Goal: Task Accomplishment & Management: Complete application form

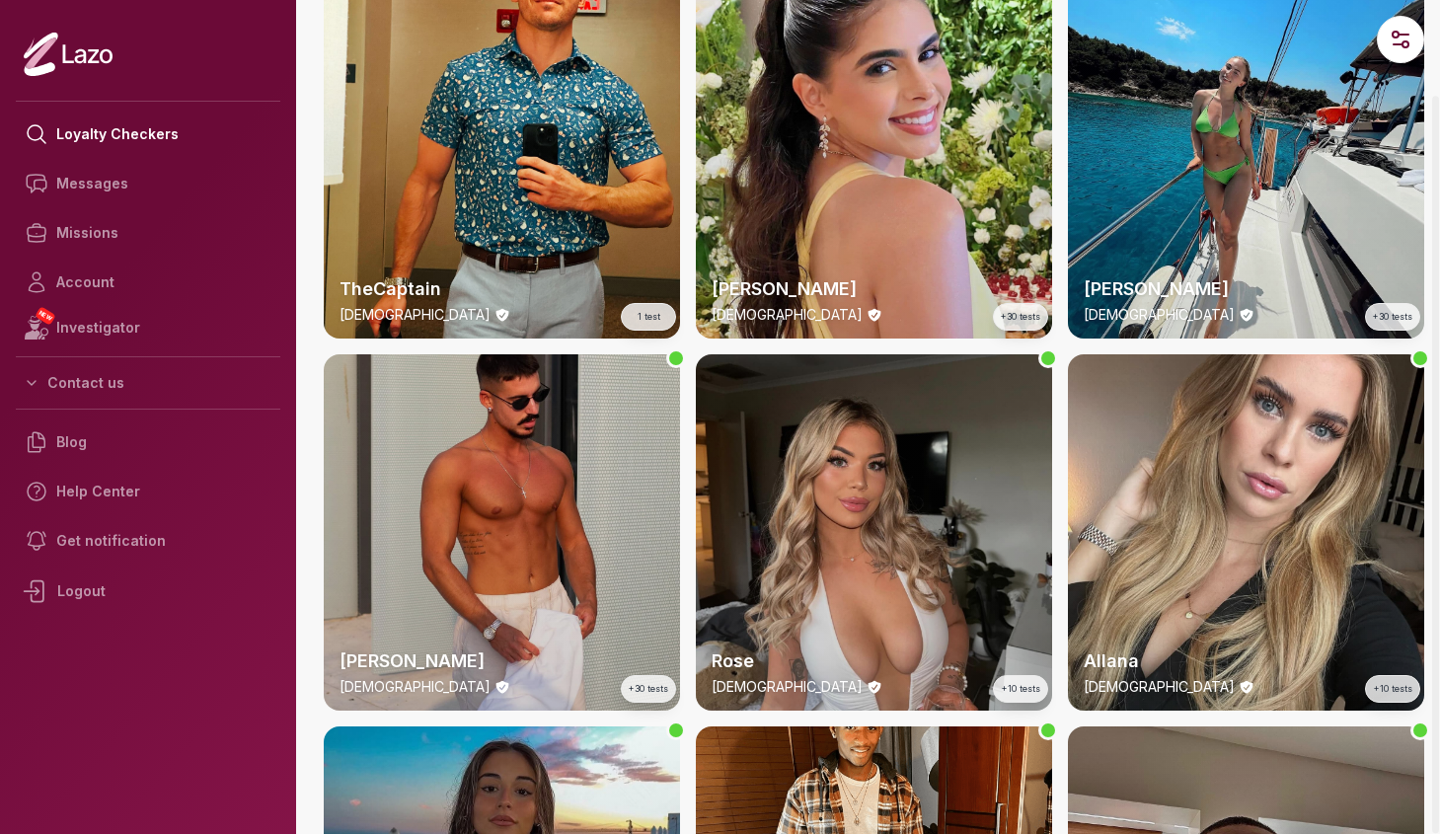
scroll to position [1628, 0]
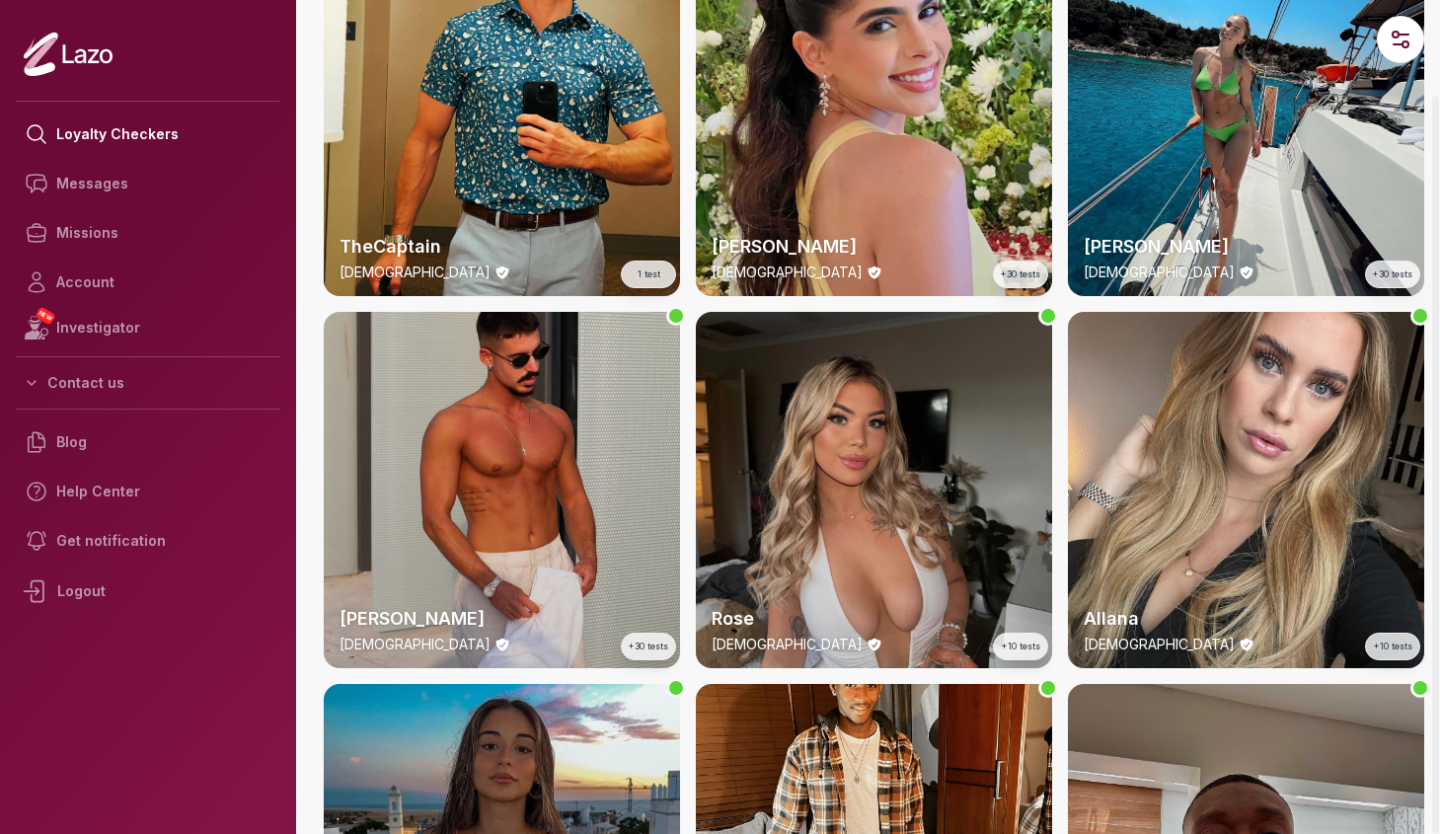
click at [500, 561] on div "Ryan 34 y/o +30 tests" at bounding box center [502, 490] width 356 height 356
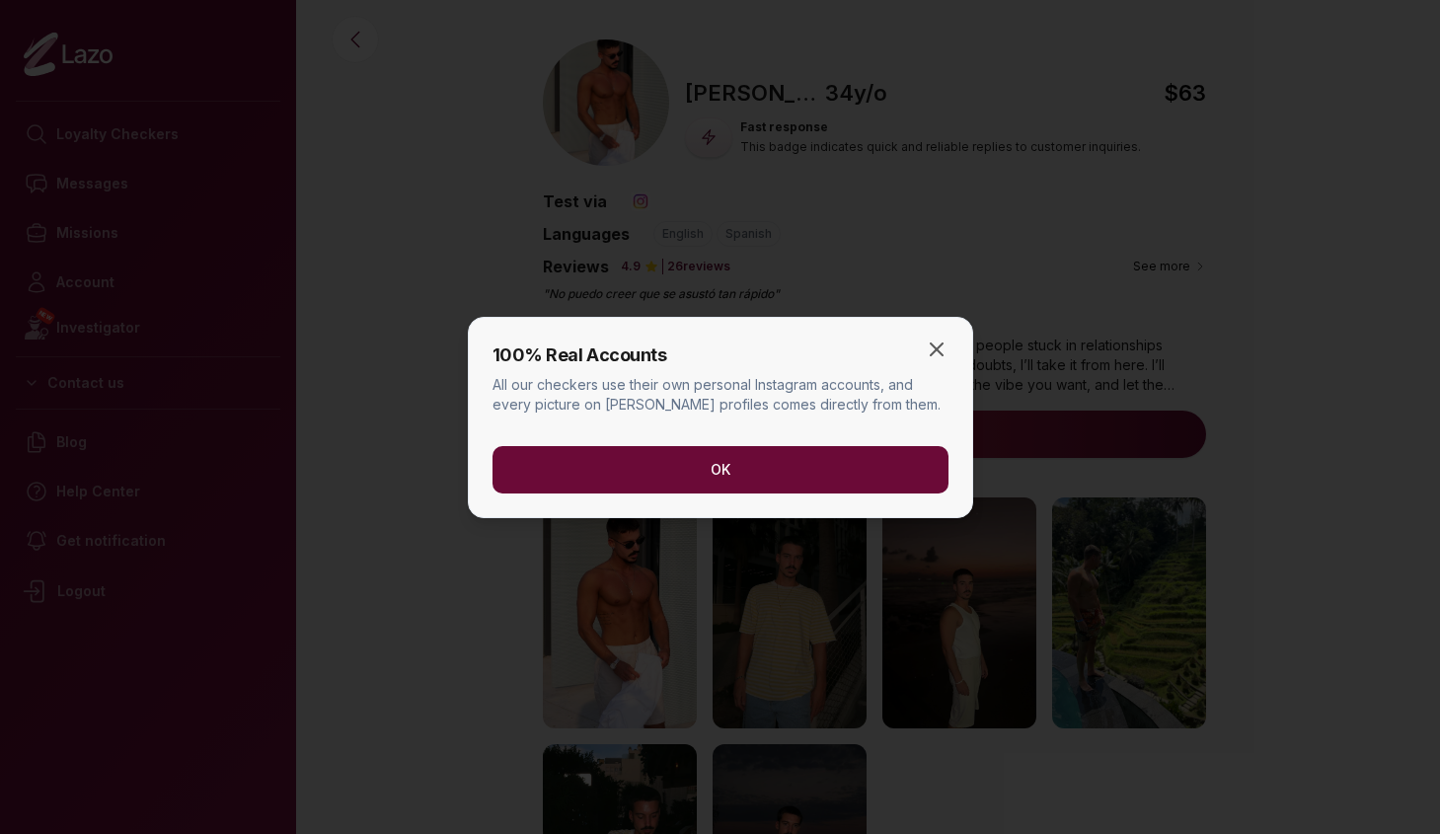
click at [728, 477] on button "OK" at bounding box center [721, 469] width 456 height 47
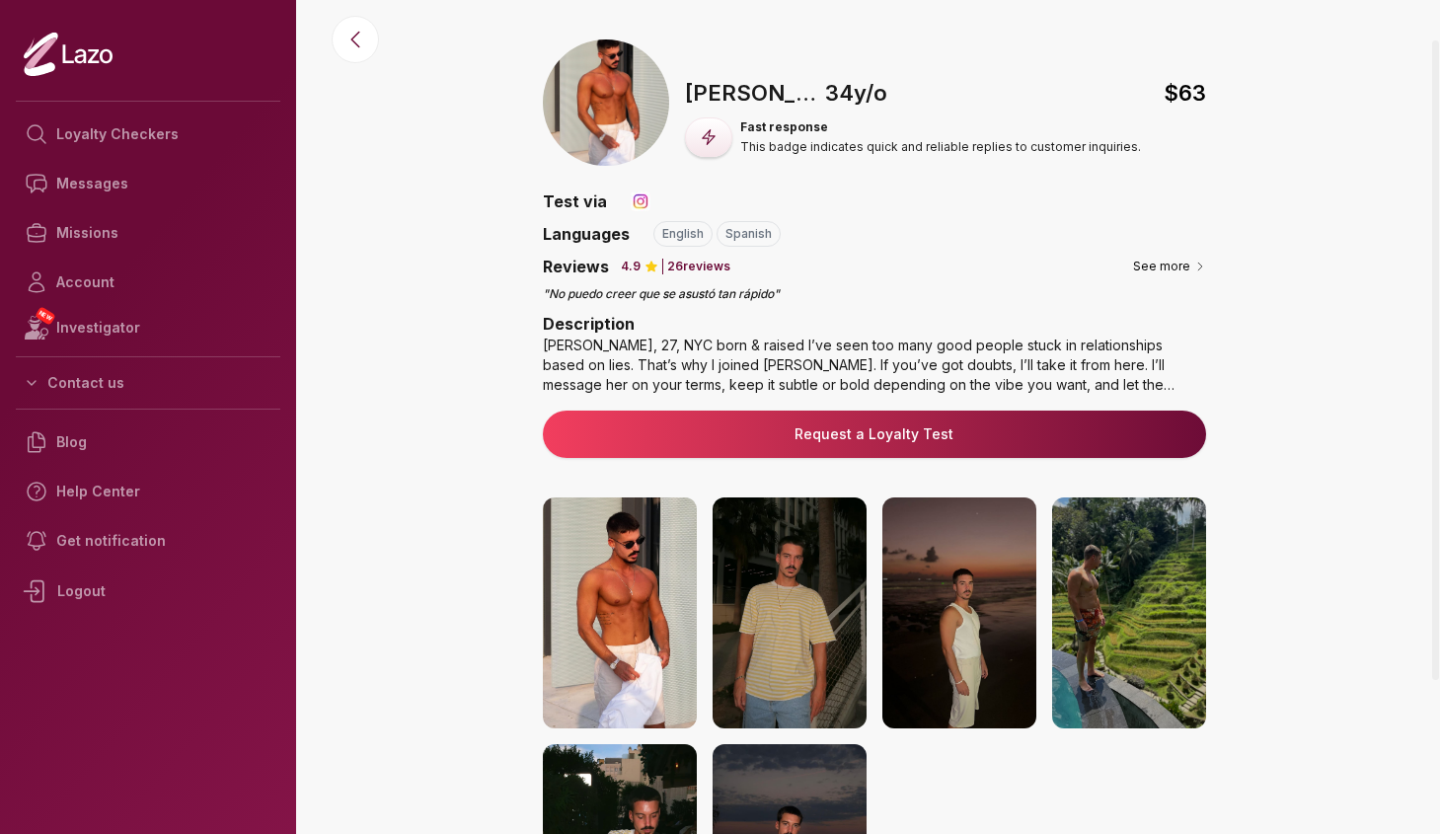
click at [836, 438] on link "Request a Loyalty Test" at bounding box center [875, 434] width 632 height 20
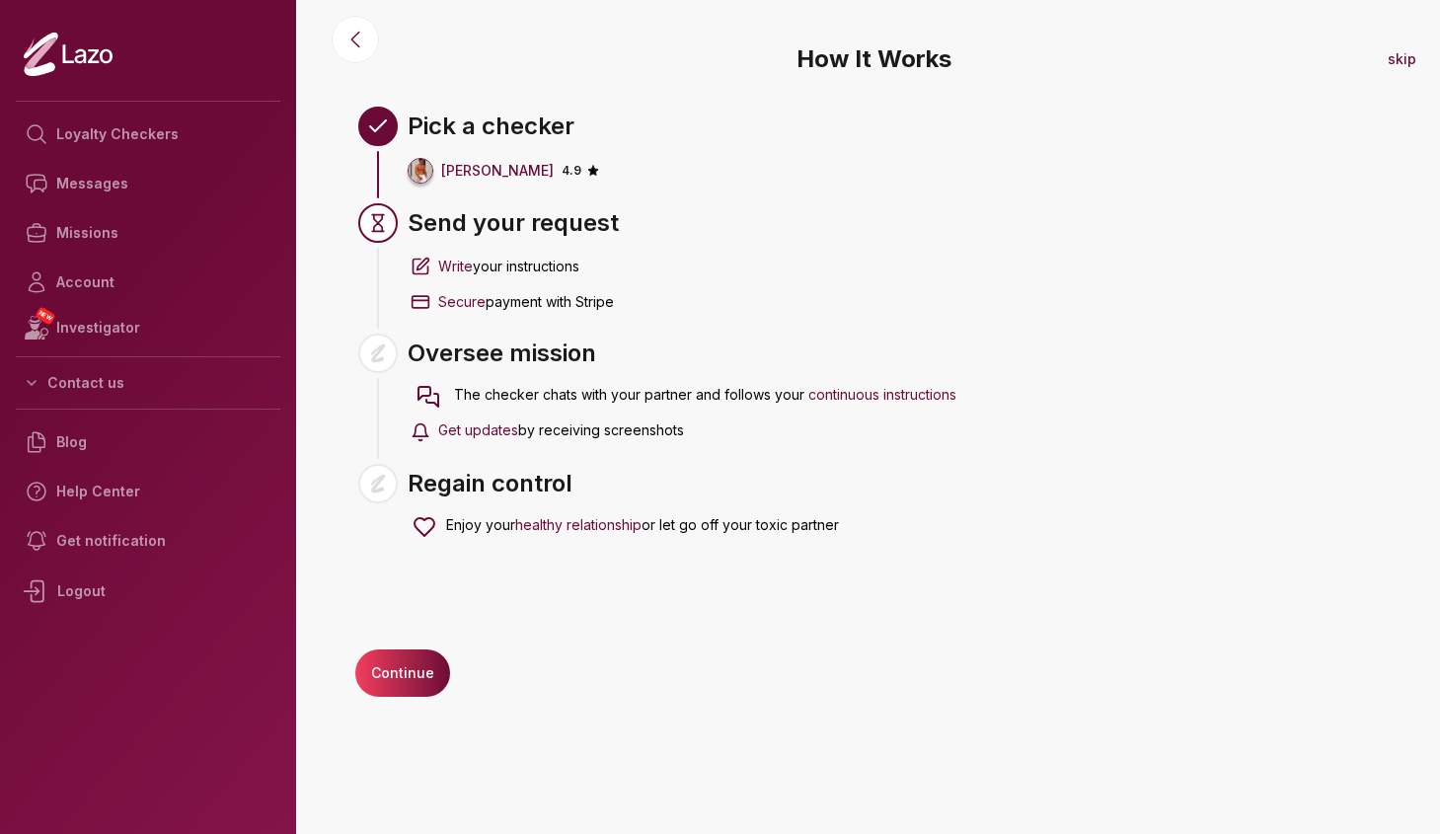
click at [384, 671] on button "Continue" at bounding box center [402, 673] width 95 height 47
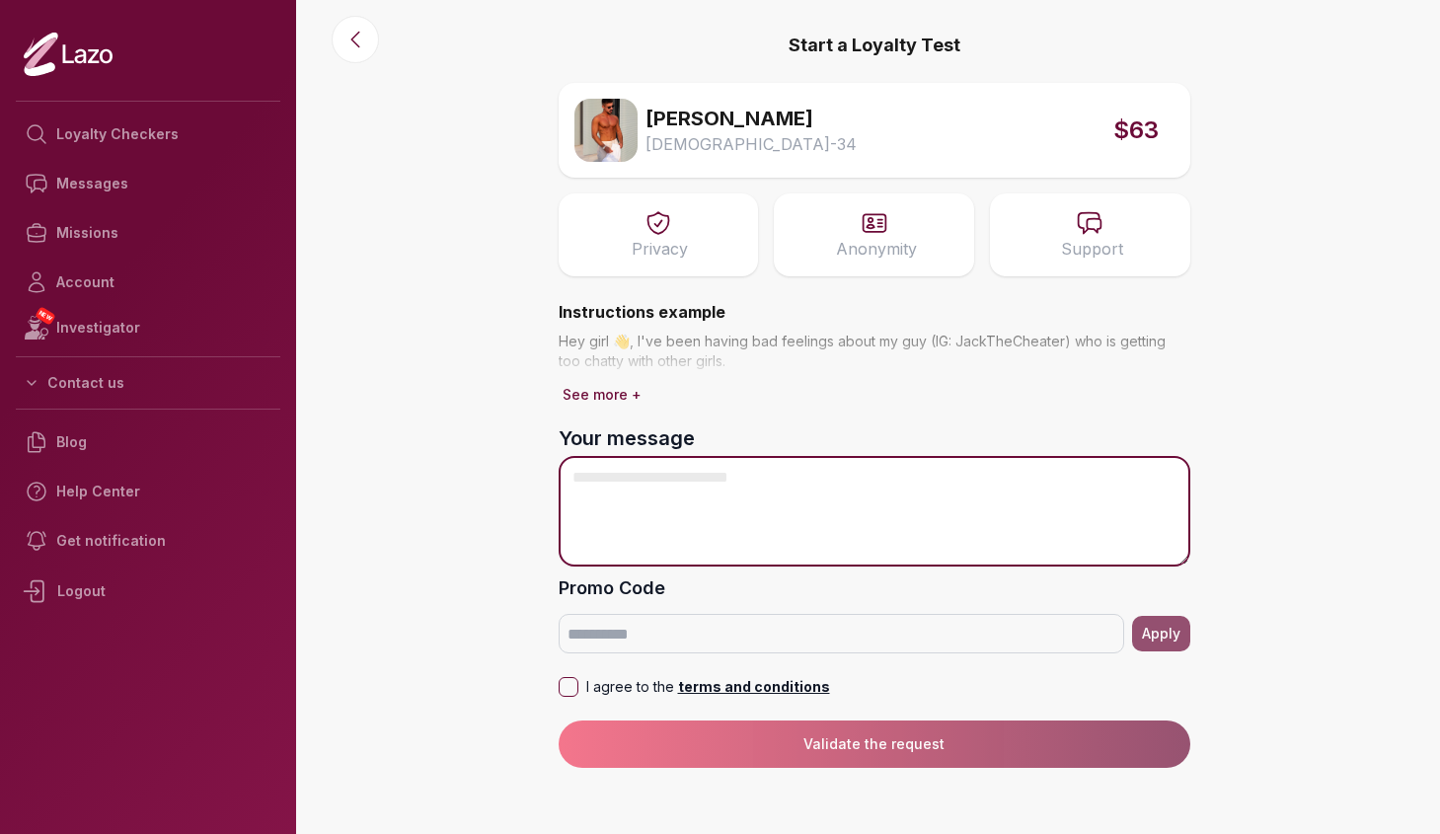
click at [695, 502] on textarea "Your message" at bounding box center [875, 511] width 632 height 111
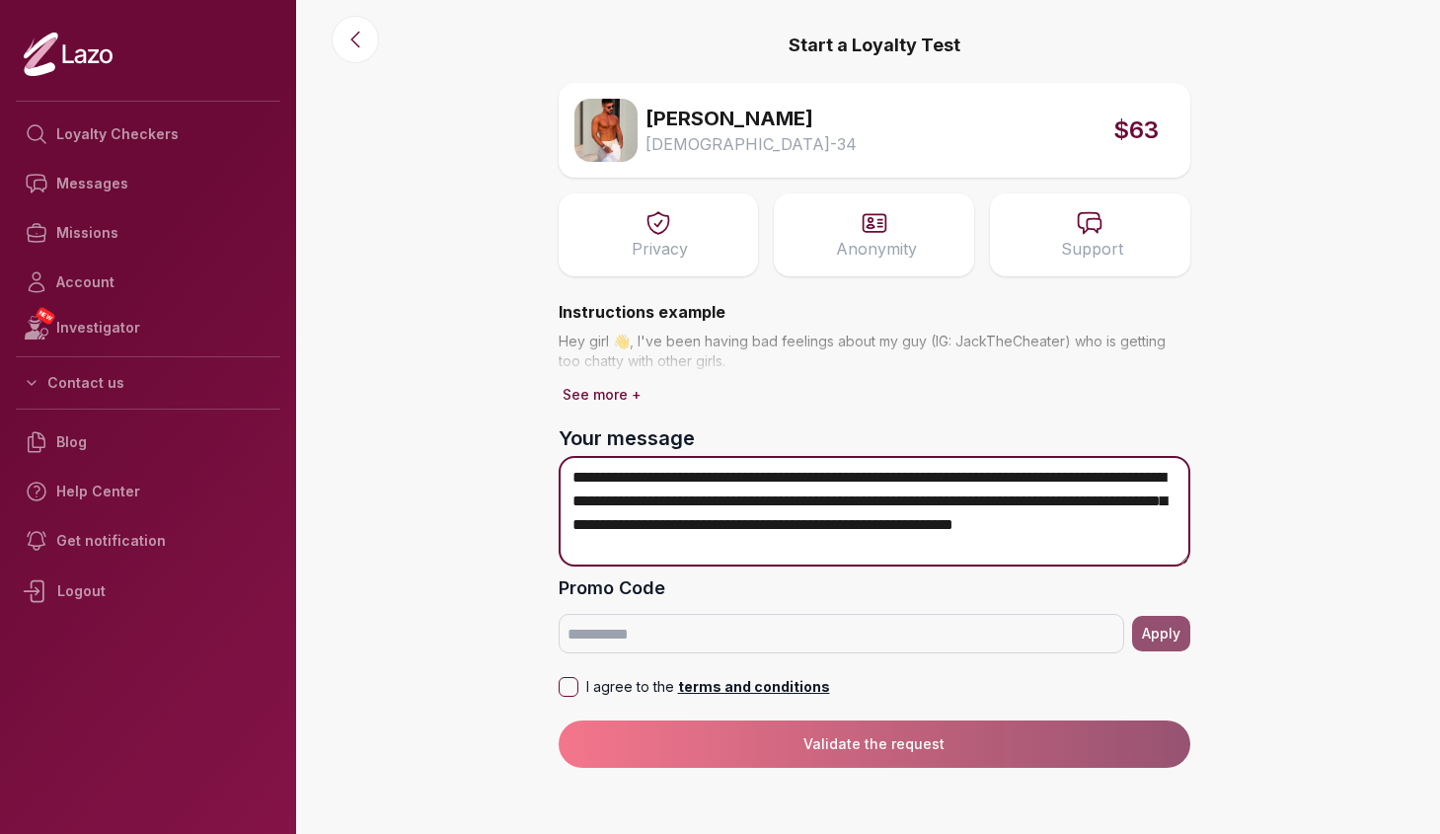
type textarea "**********"
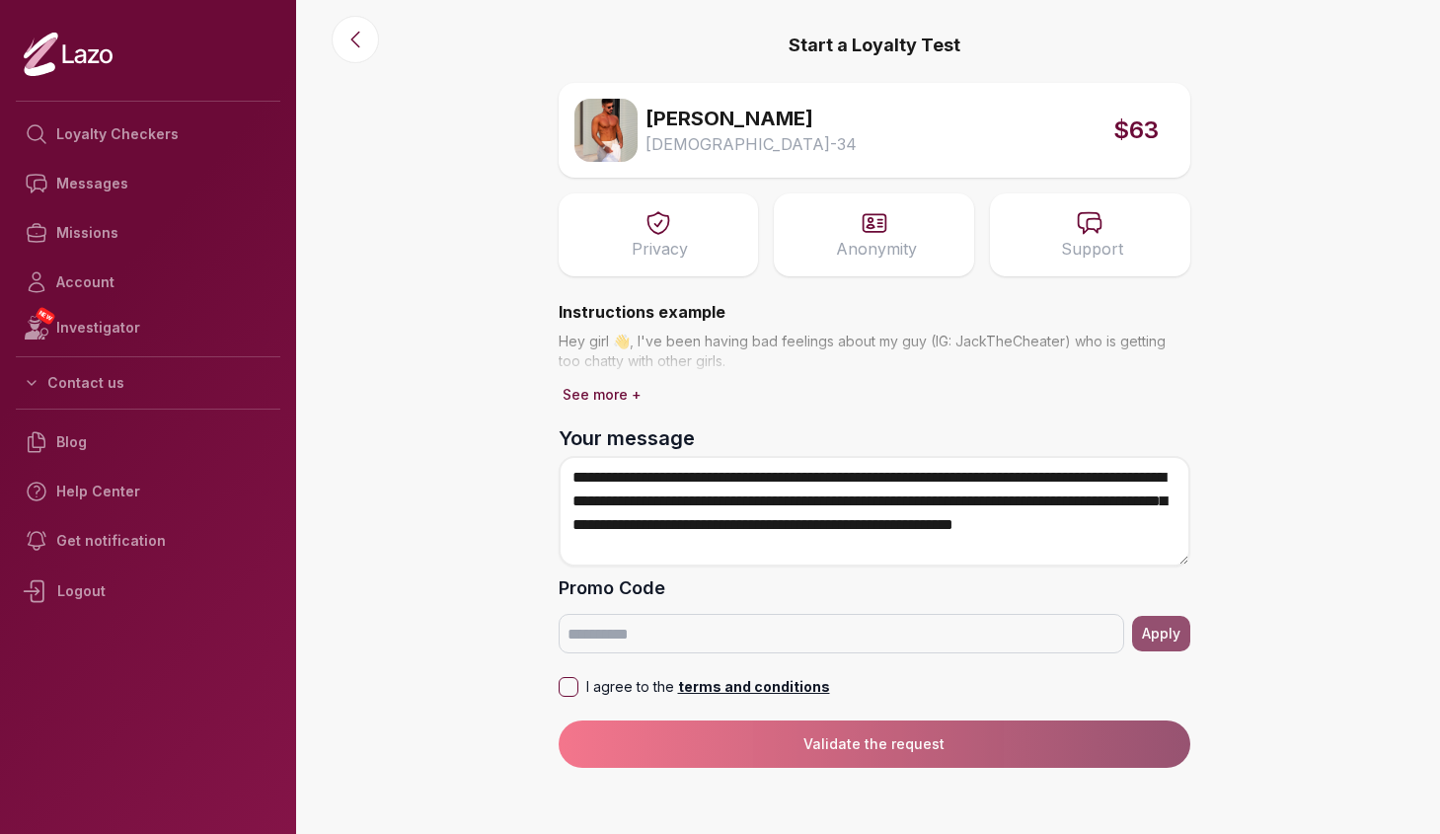
click at [571, 688] on button "I agree to the terms and conditions" at bounding box center [569, 687] width 20 height 20
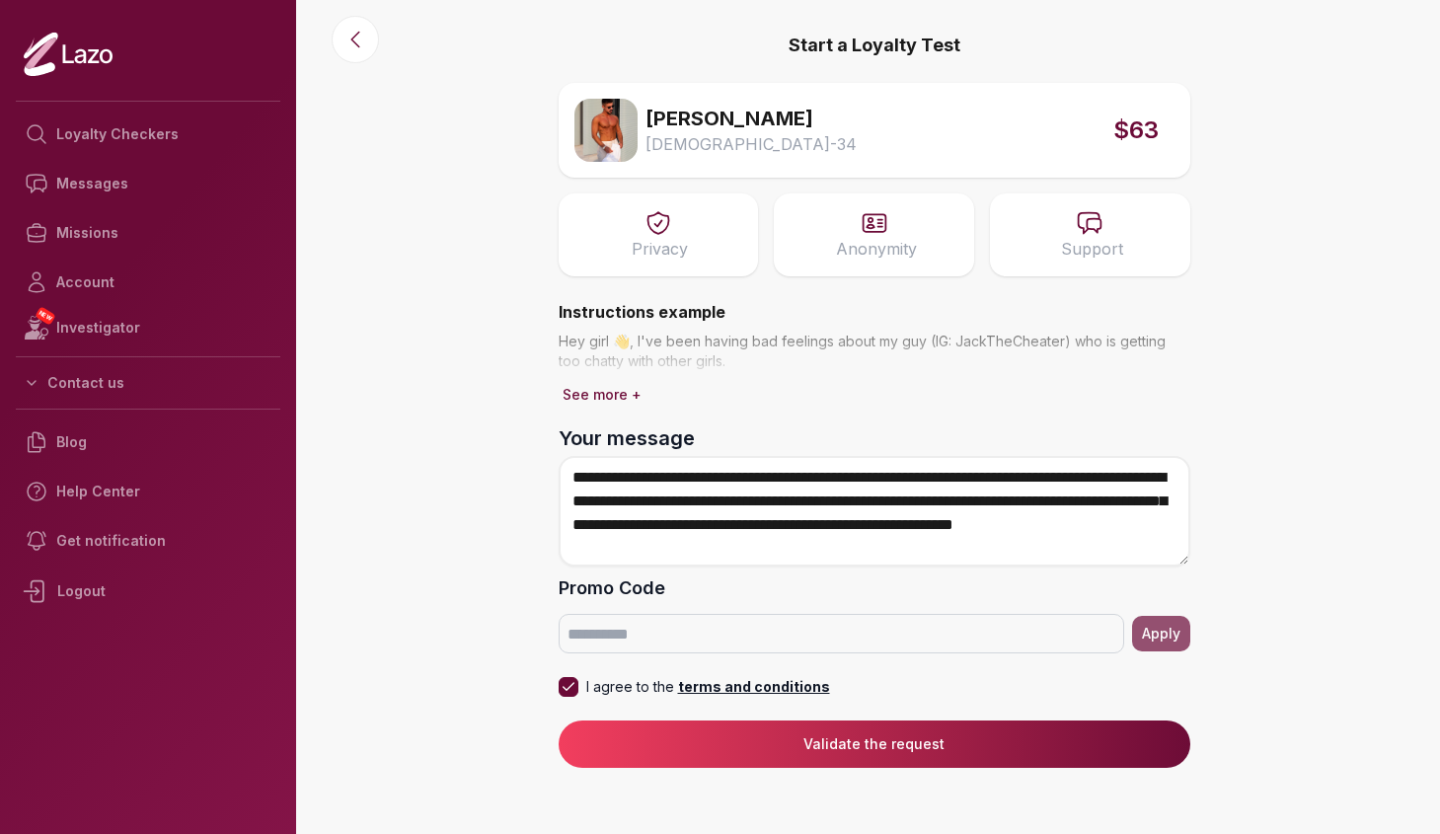
click at [781, 755] on button "Validate the request" at bounding box center [875, 744] width 632 height 47
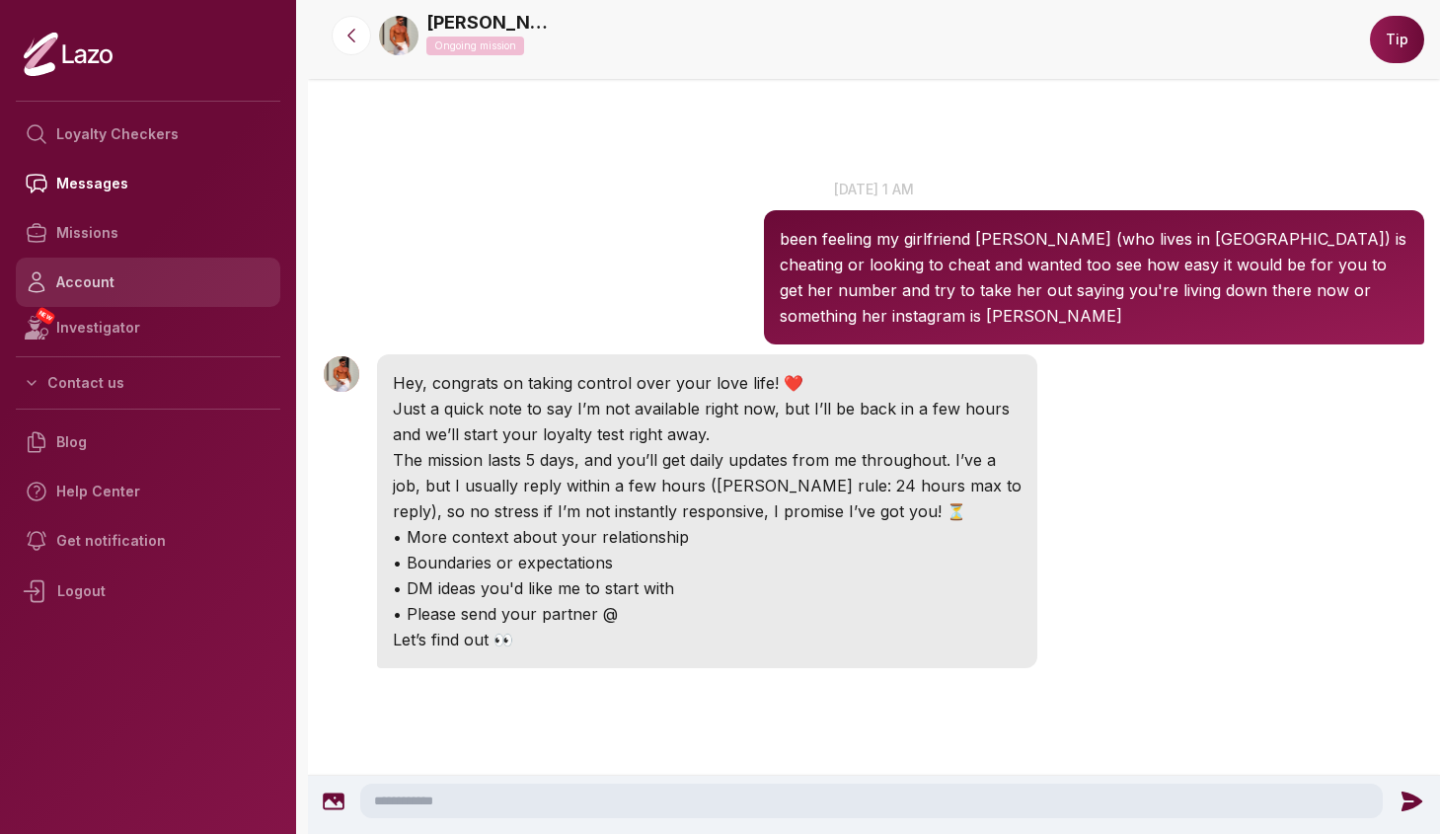
click at [90, 272] on link "Account" at bounding box center [148, 282] width 265 height 49
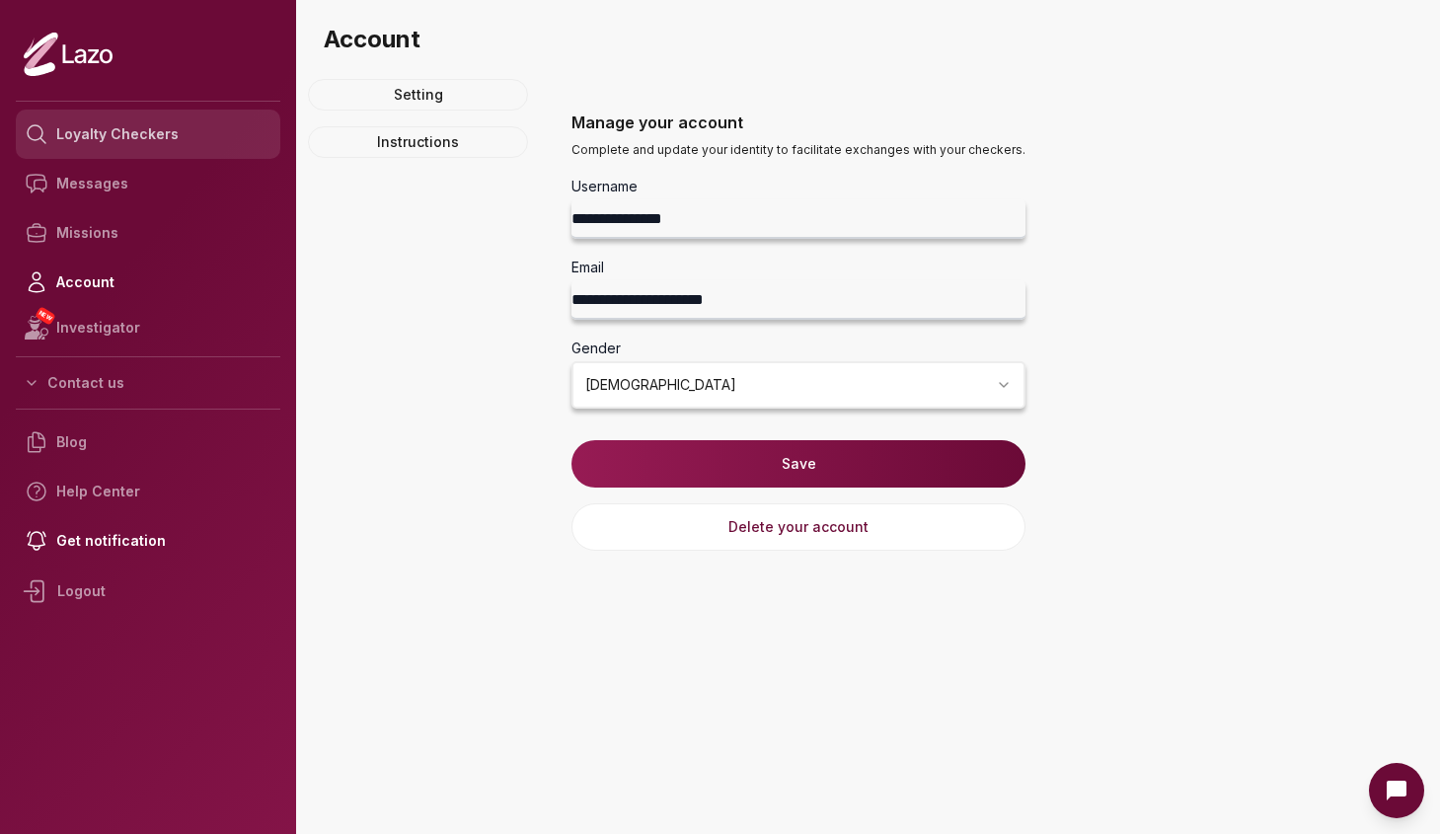
click at [176, 128] on link "Loyalty Checkers" at bounding box center [148, 134] width 265 height 49
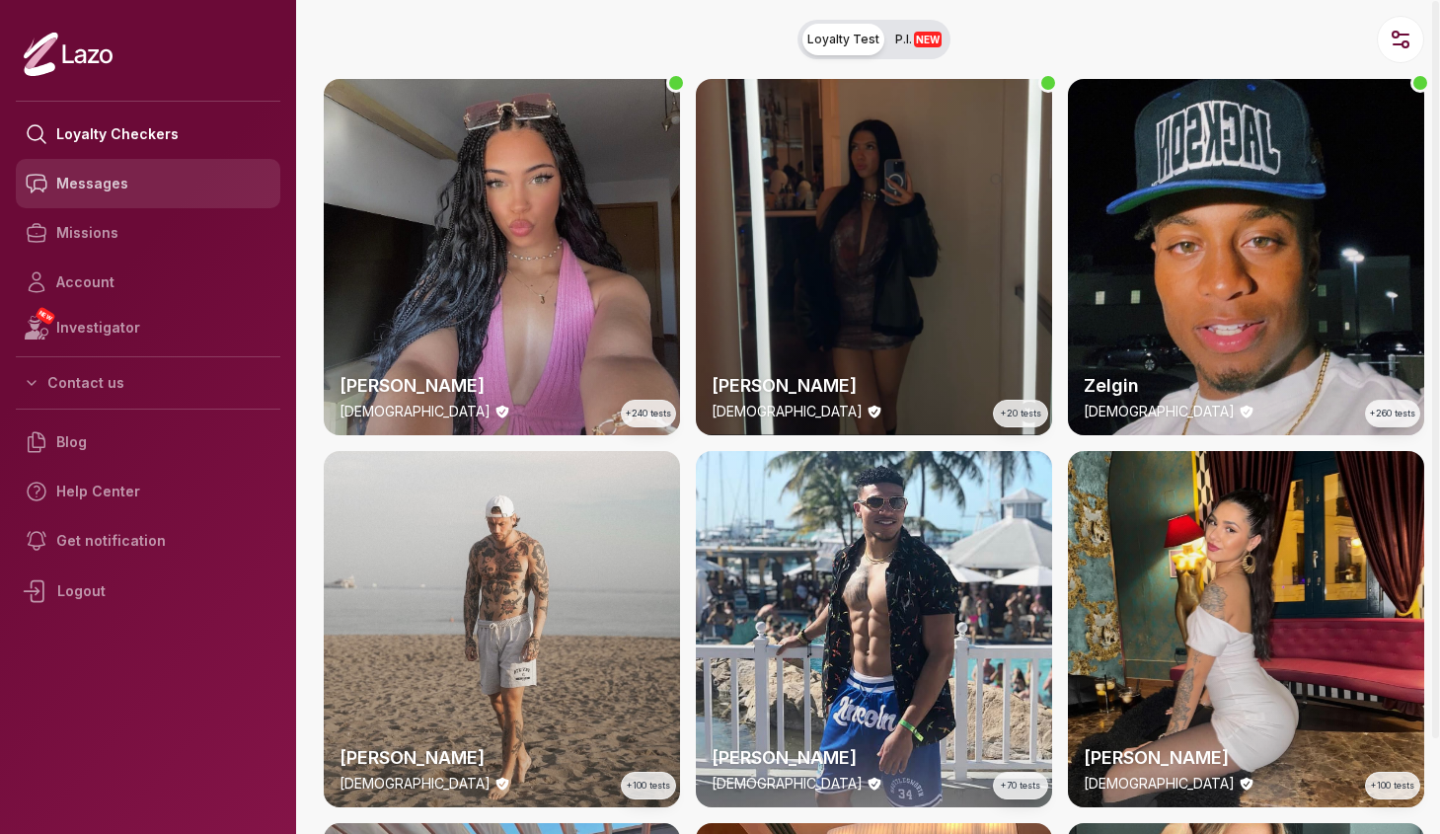
click at [142, 178] on link "Messages" at bounding box center [148, 183] width 265 height 49
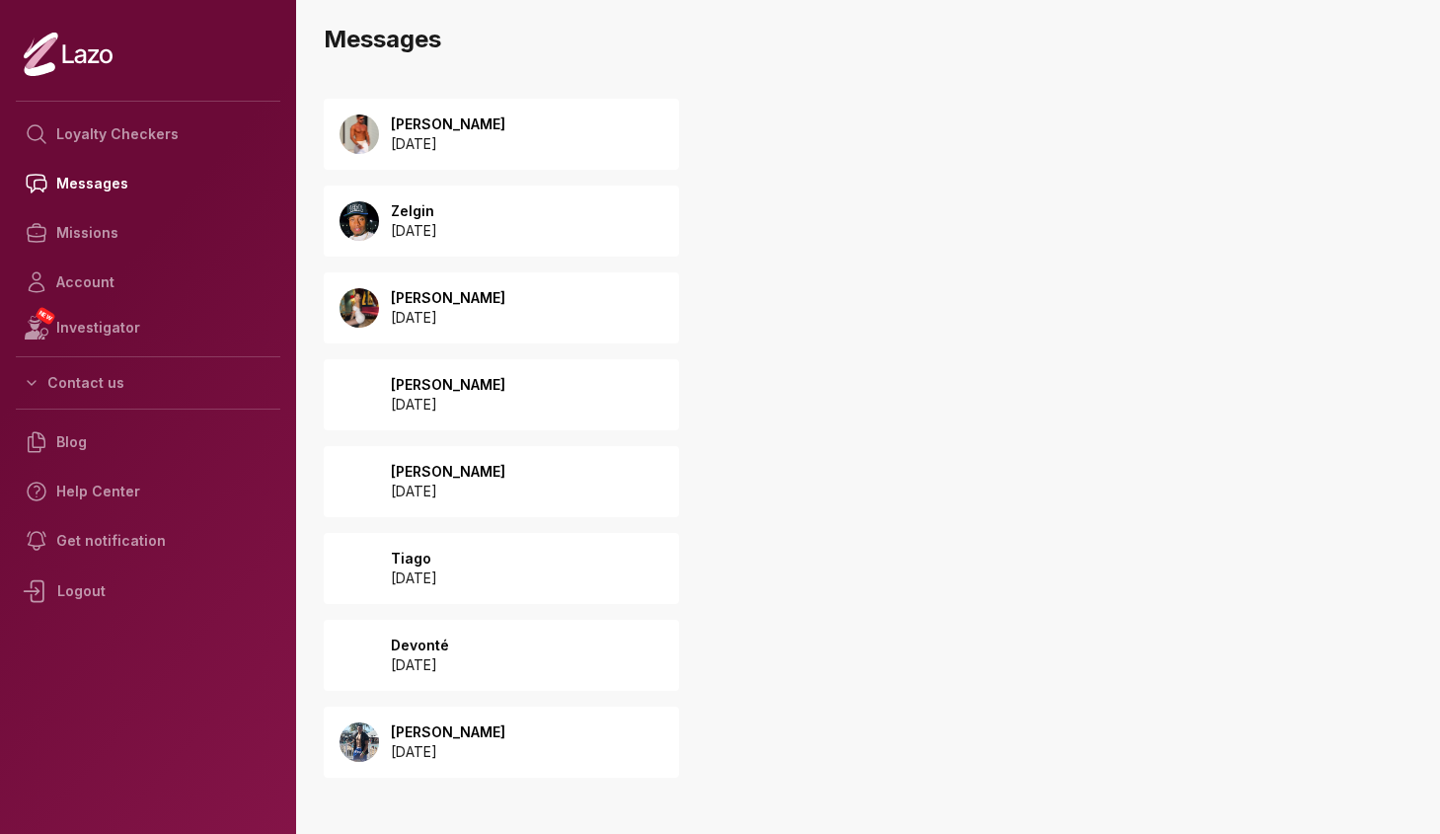
click at [537, 129] on div "Ryan 2025 October 08" at bounding box center [501, 134] width 355 height 71
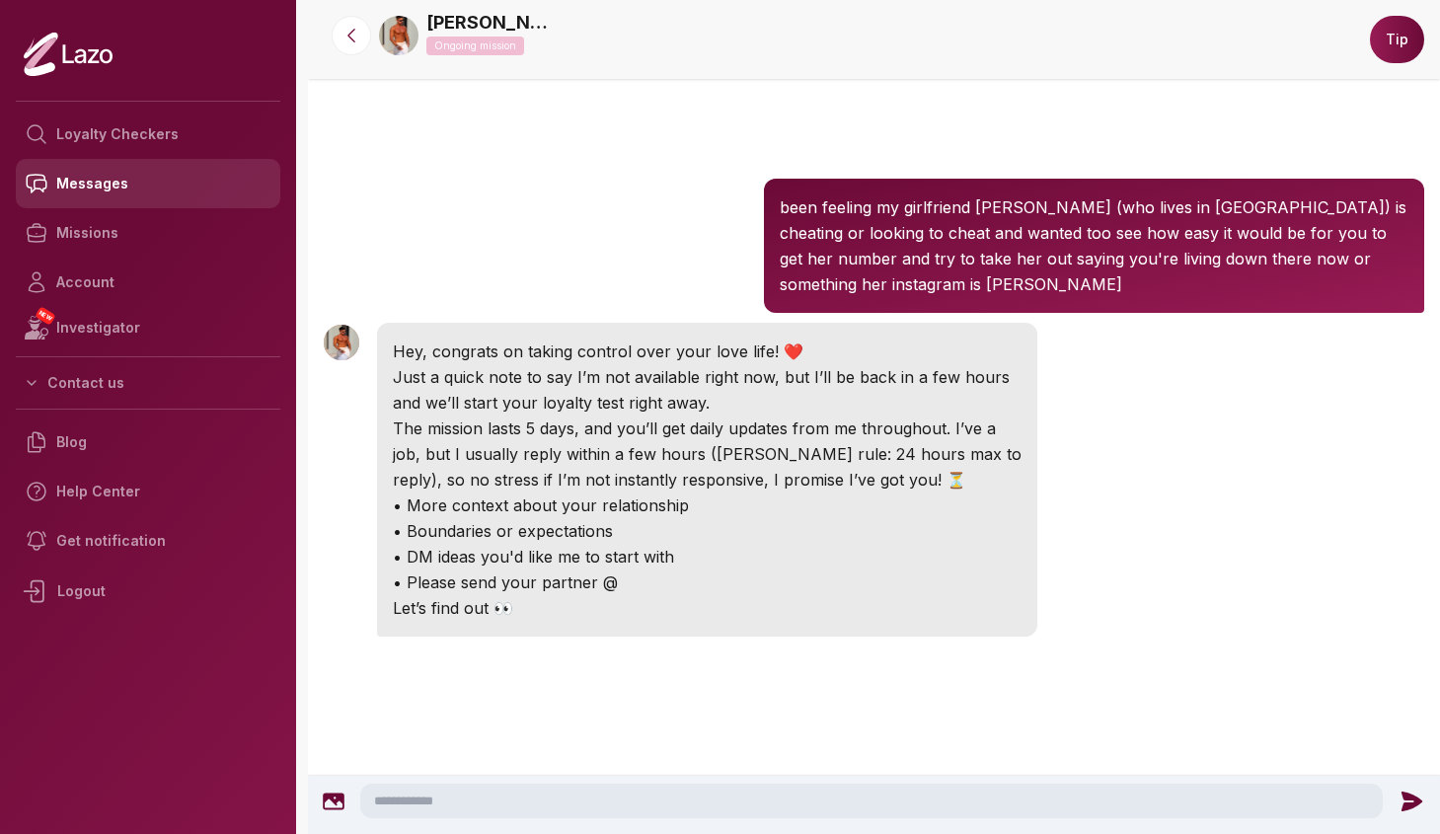
click at [131, 186] on link "Messages" at bounding box center [148, 183] width 265 height 49
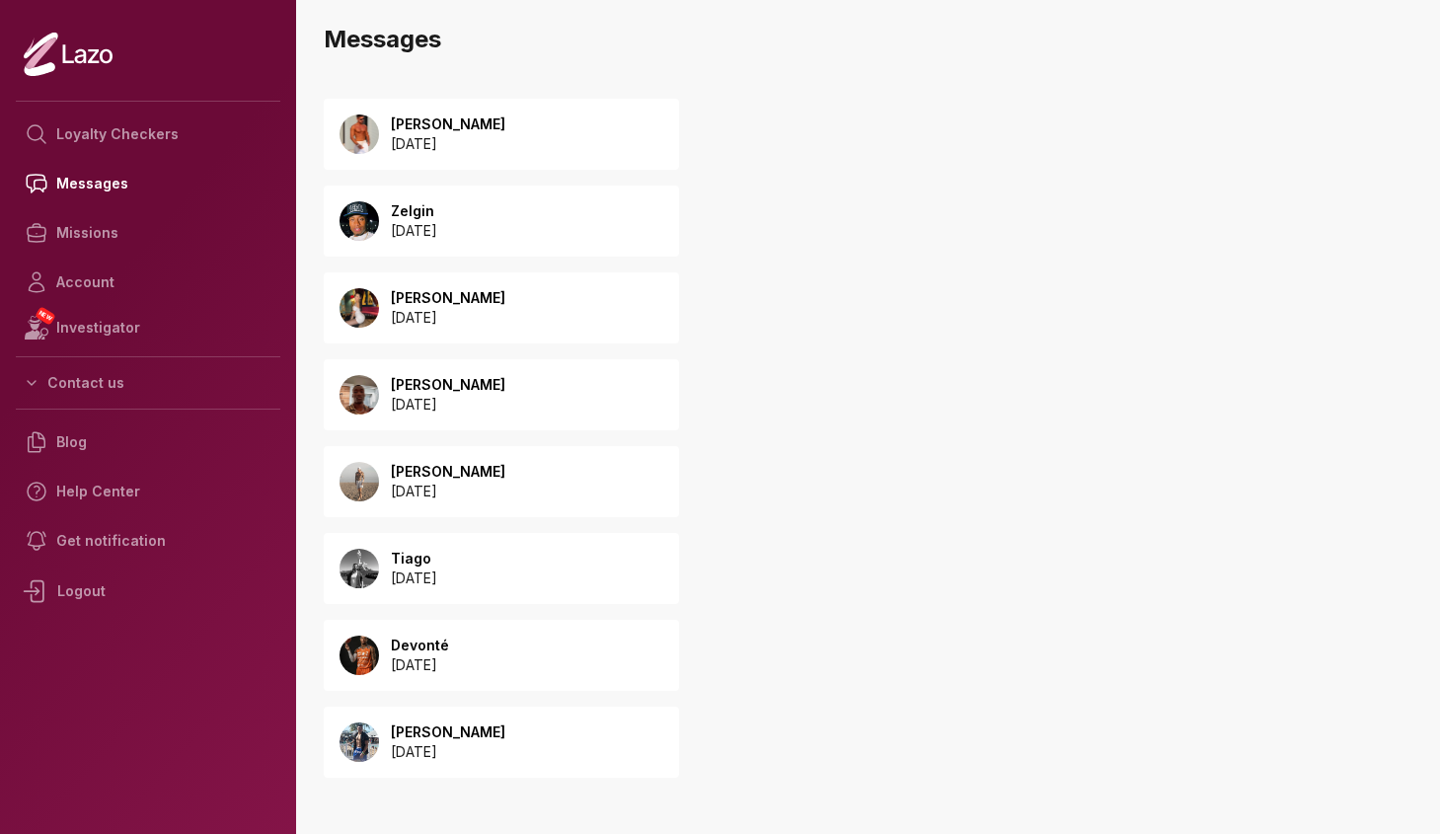
click at [497, 307] on div "Valentina 2025 May 28" at bounding box center [501, 307] width 355 height 71
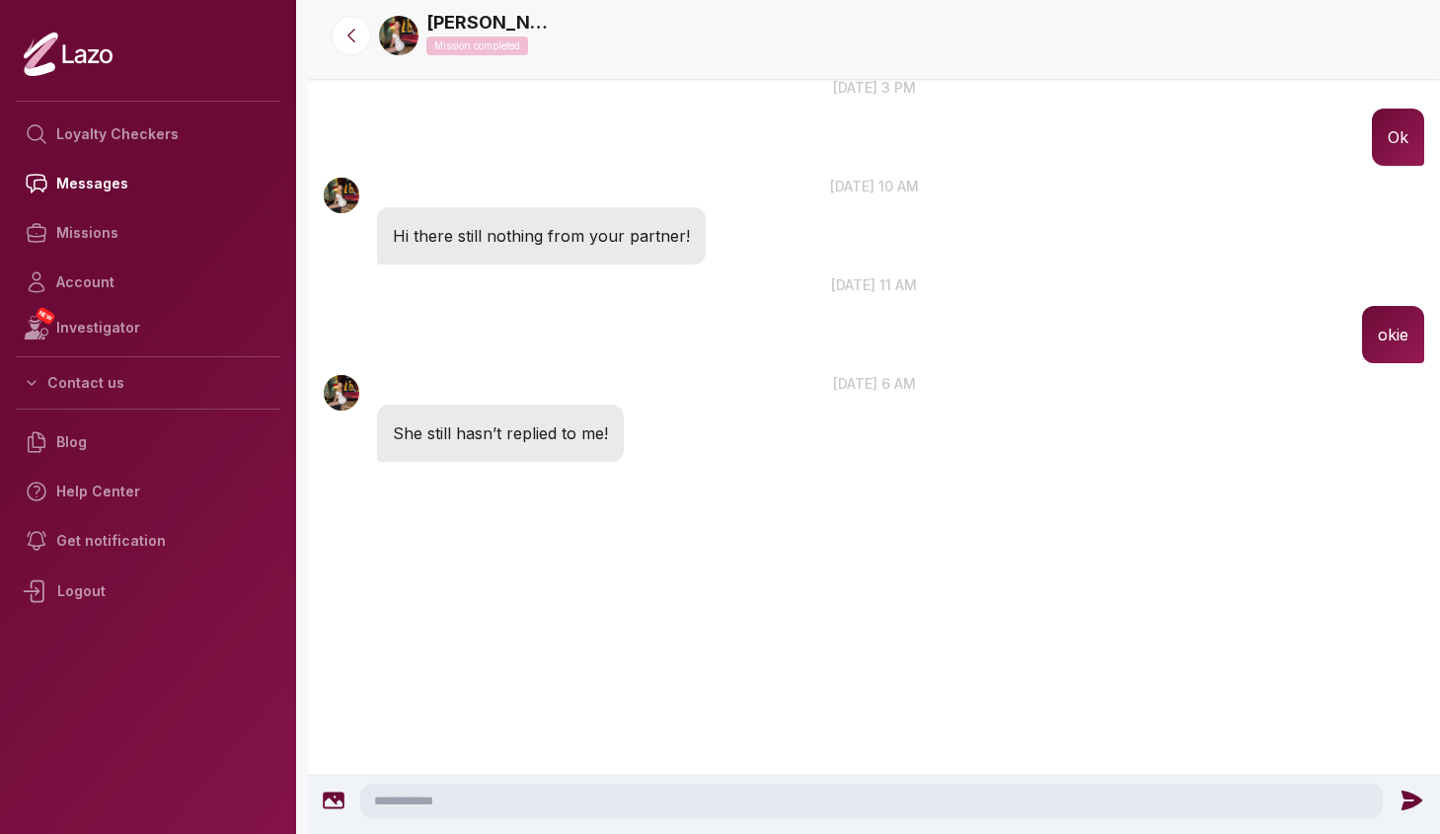
scroll to position [1488, 0]
click at [146, 184] on link "Messages" at bounding box center [148, 183] width 265 height 49
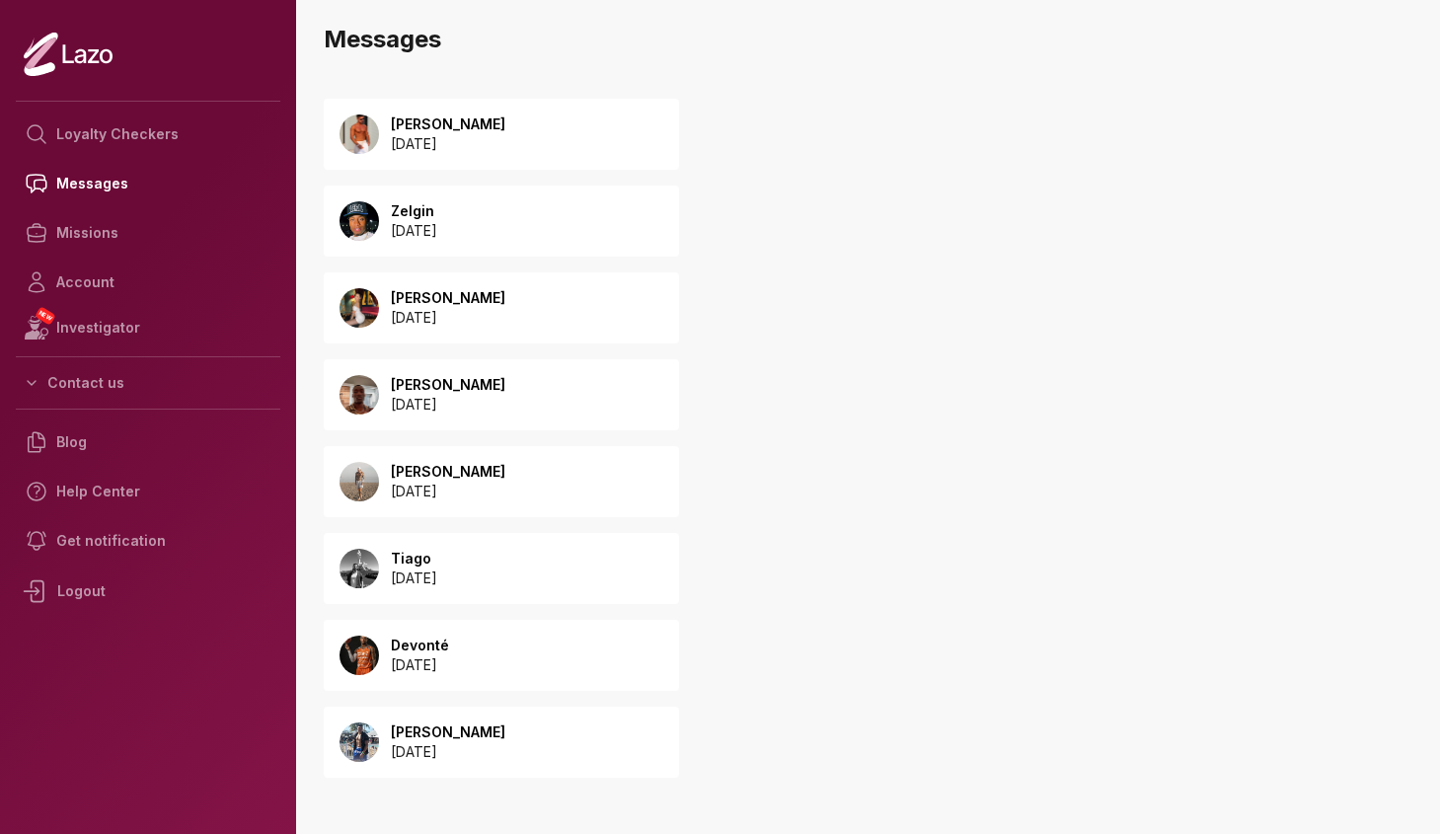
click at [542, 391] on div "James 2025 May 28" at bounding box center [501, 394] width 355 height 71
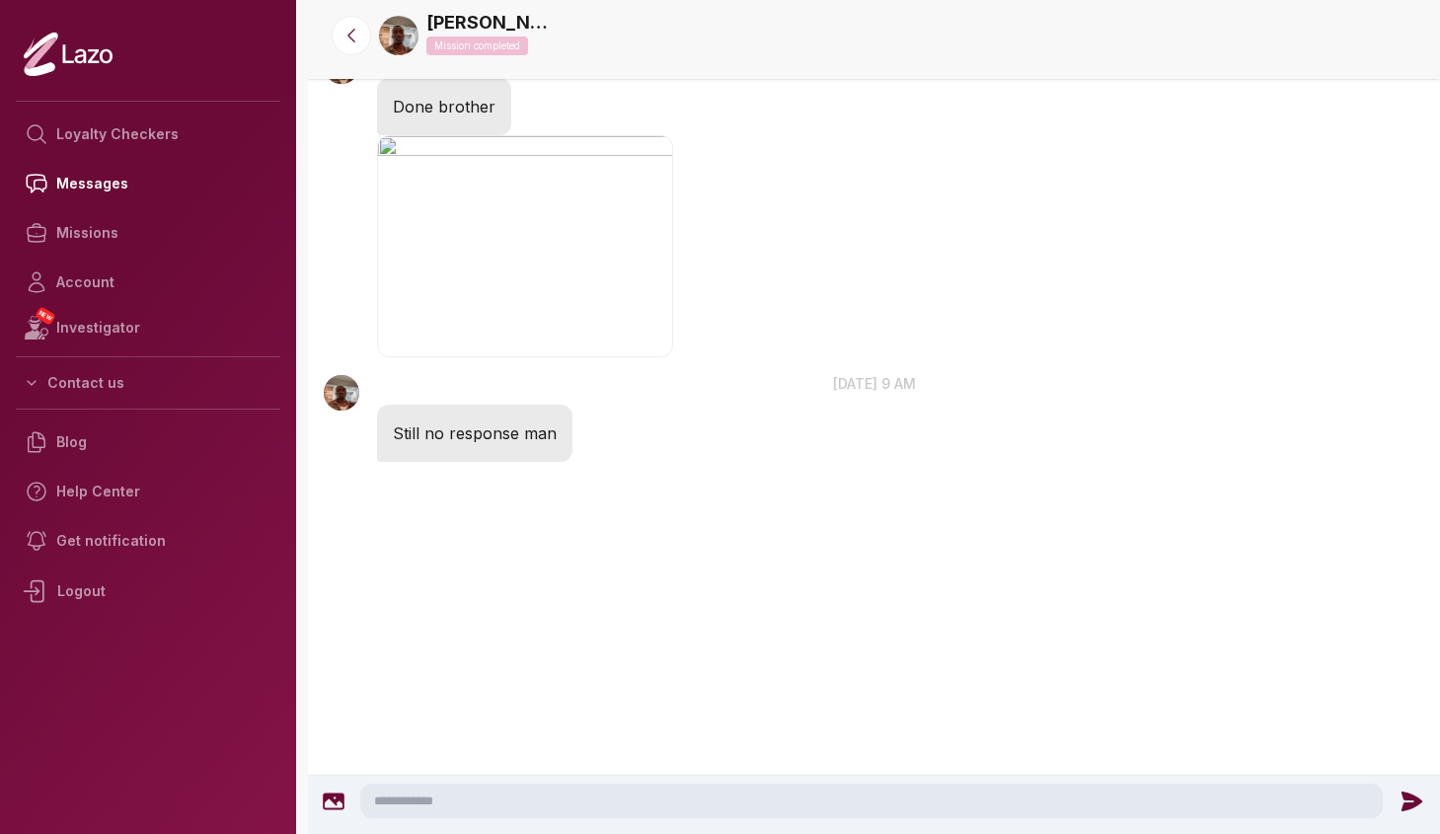
scroll to position [1681, 0]
click at [201, 185] on link "Messages" at bounding box center [148, 183] width 265 height 49
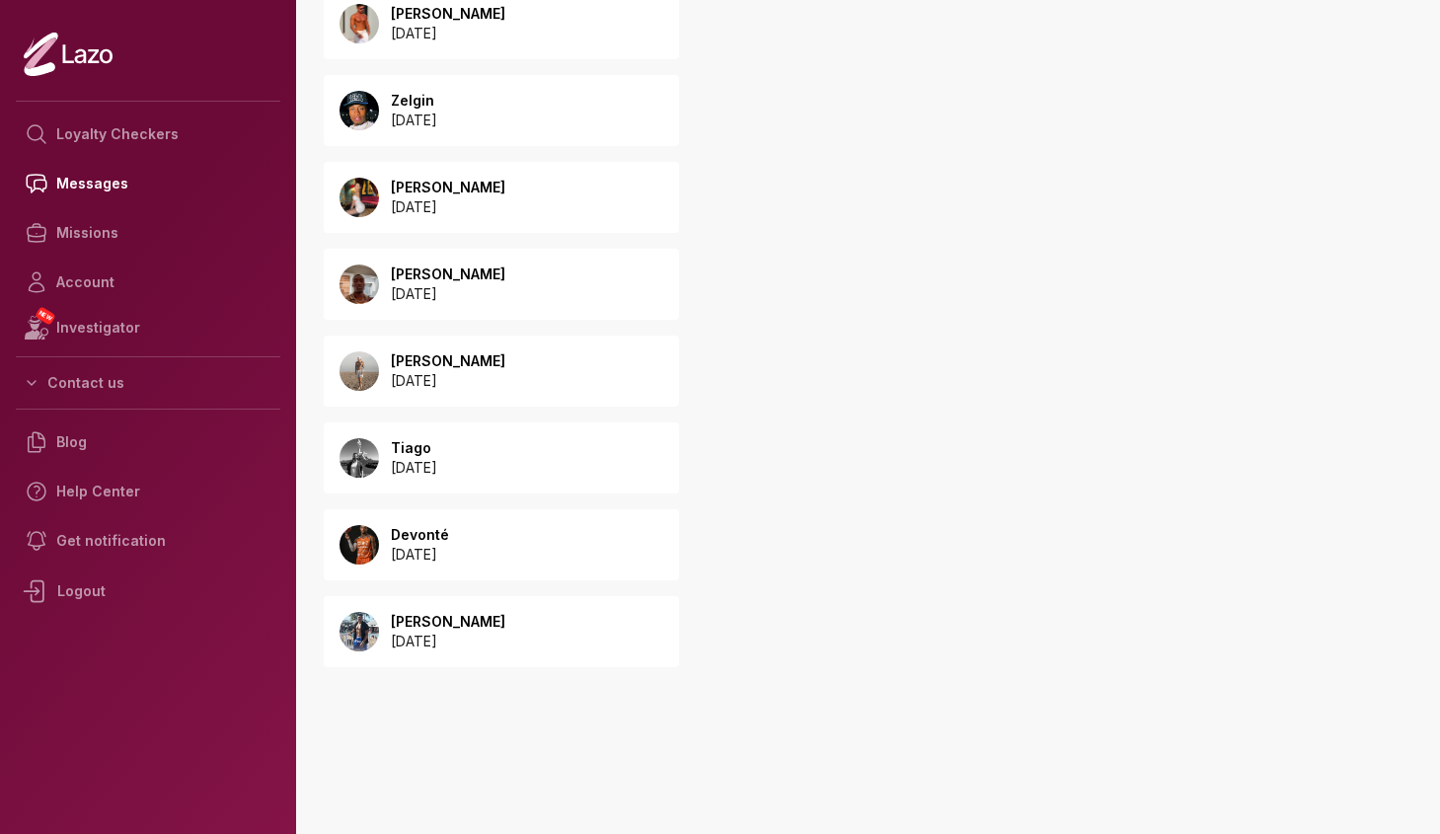
scroll to position [115, 0]
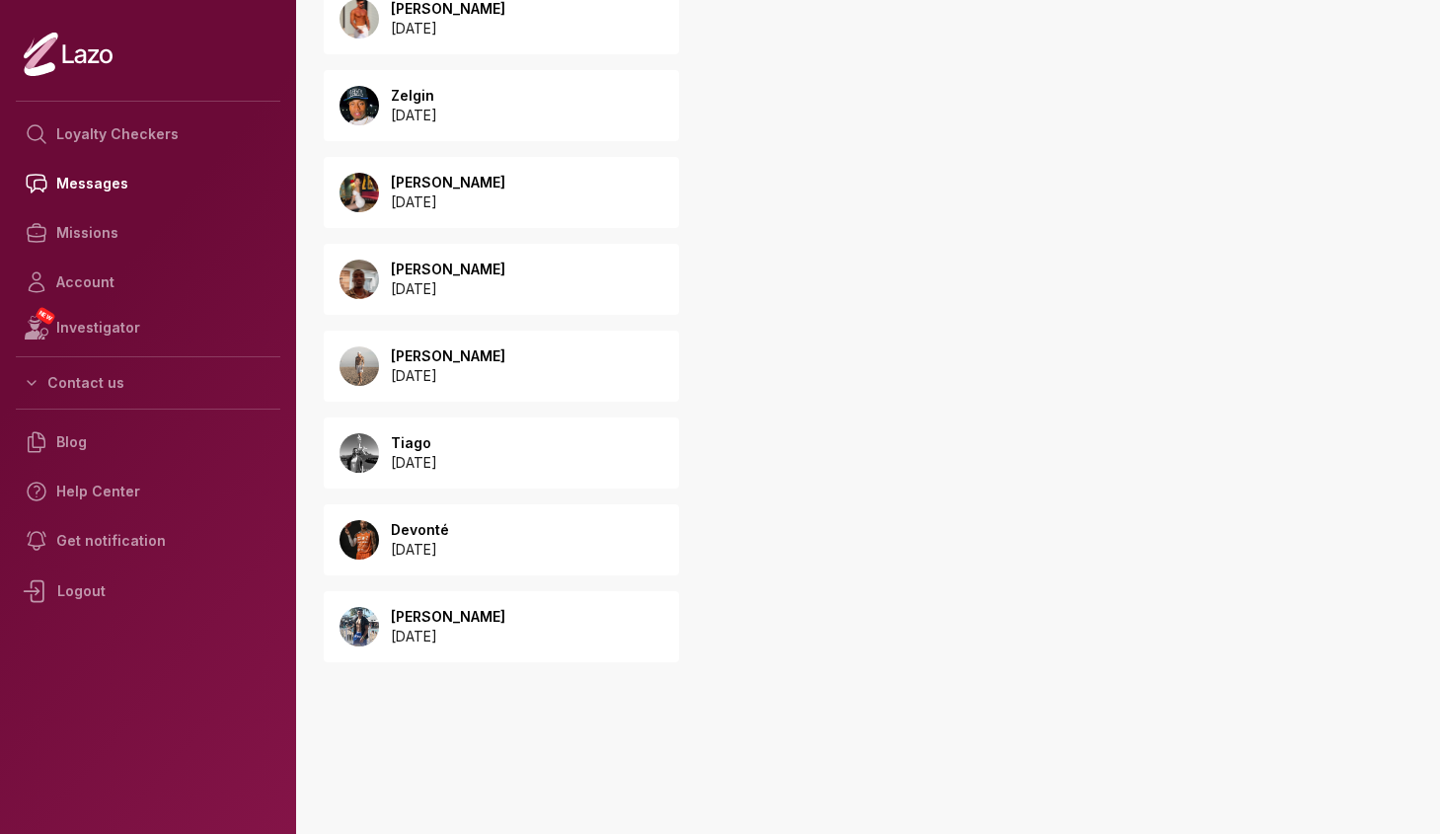
click at [576, 571] on div "Devonté [DATE]" at bounding box center [501, 539] width 355 height 71
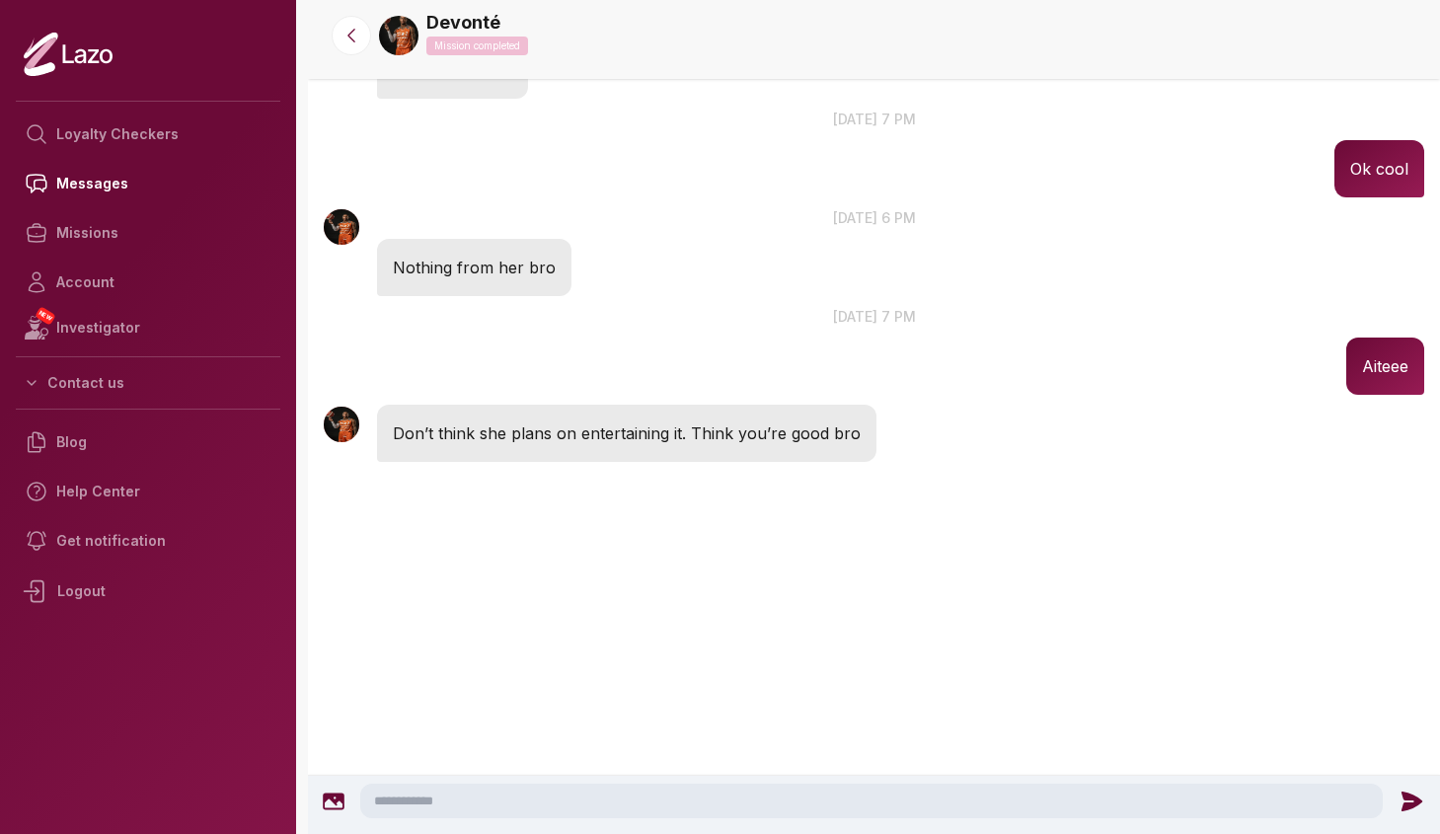
scroll to position [1989, 0]
click at [139, 277] on link "Account" at bounding box center [148, 282] width 265 height 49
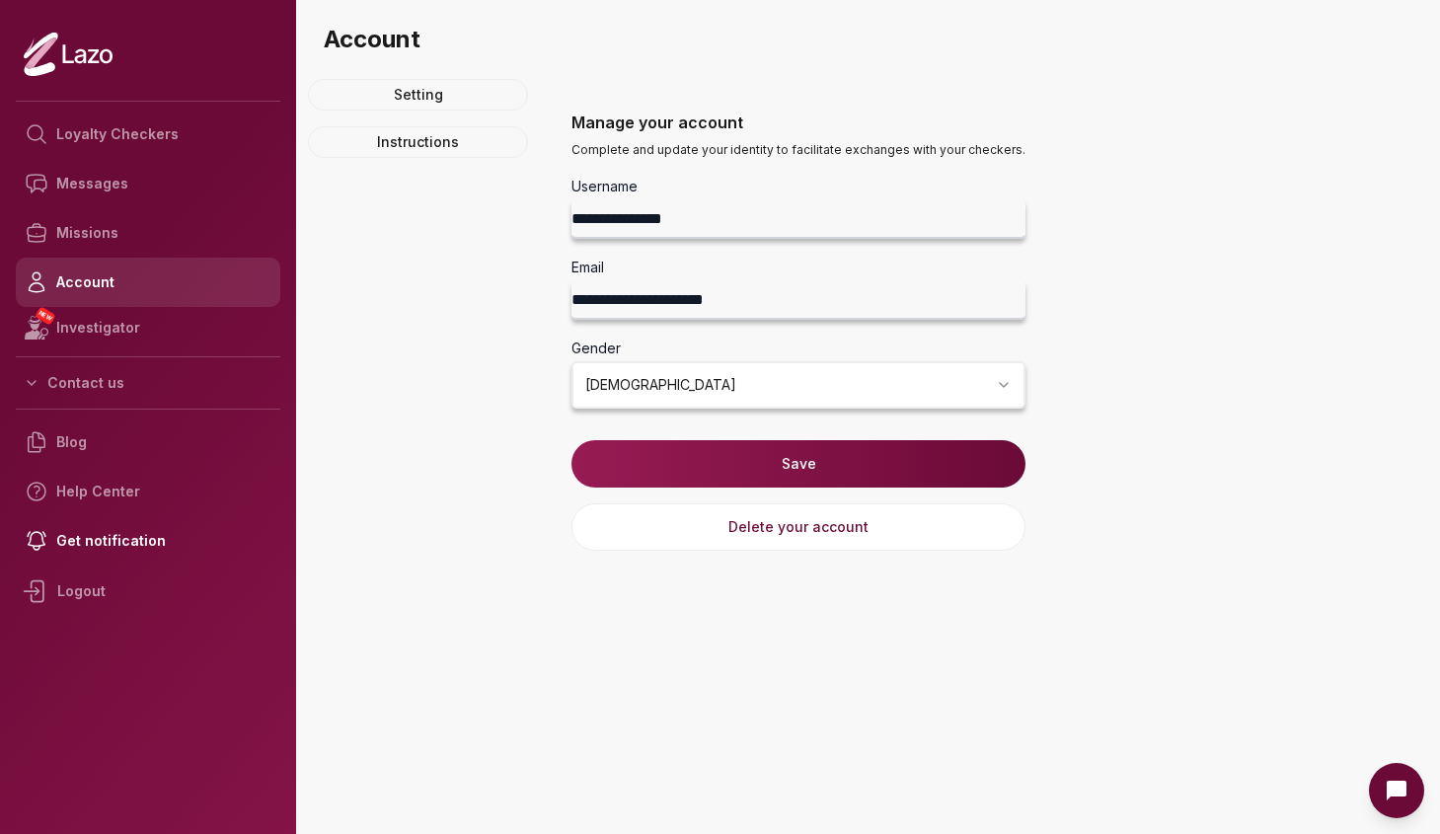
click at [139, 271] on link "Account" at bounding box center [148, 282] width 265 height 49
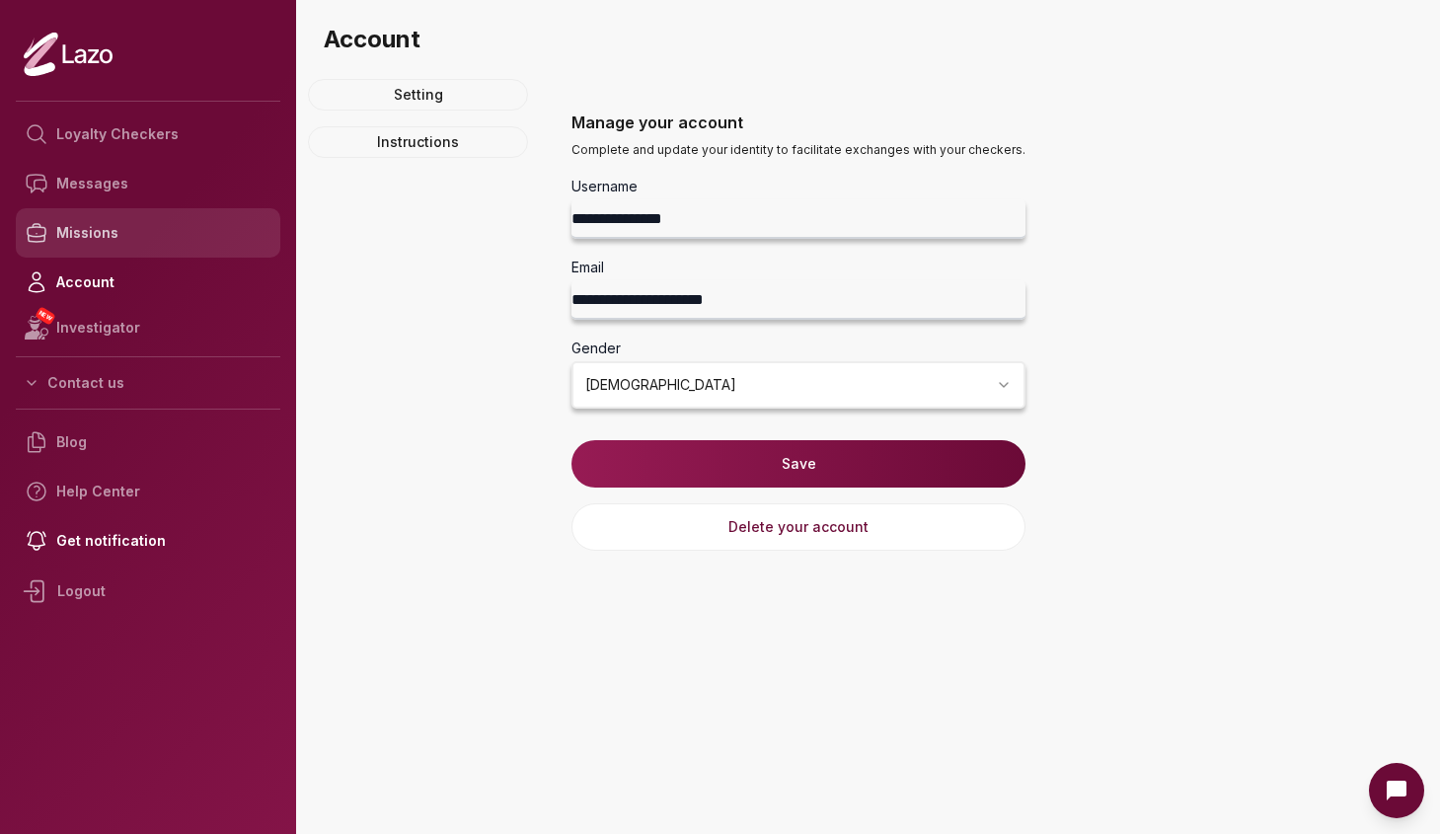
click at [140, 253] on link "Missions" at bounding box center [148, 232] width 265 height 49
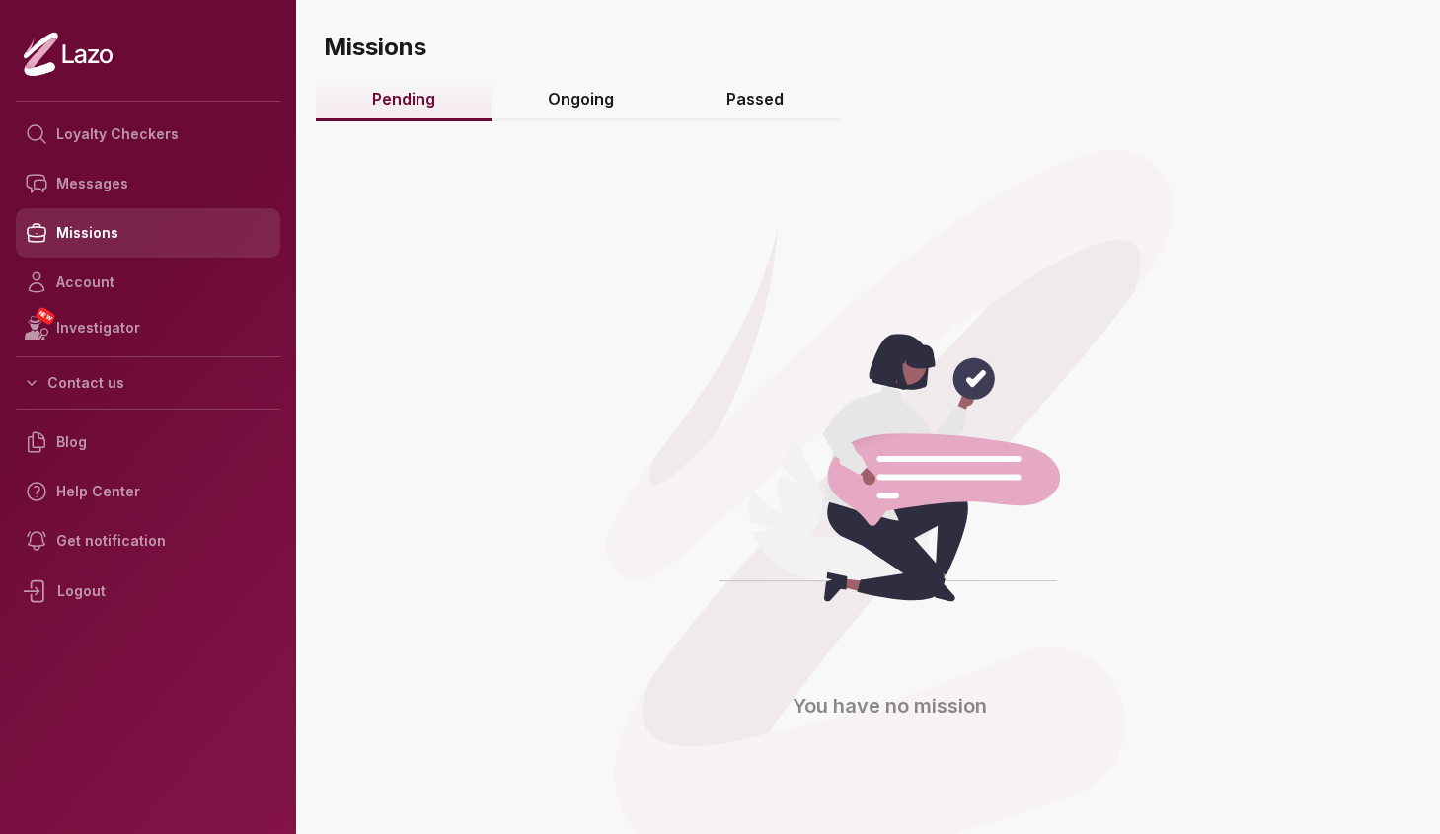
click at [181, 227] on link "Missions" at bounding box center [148, 232] width 265 height 49
click at [616, 96] on link "Ongoing" at bounding box center [581, 100] width 179 height 42
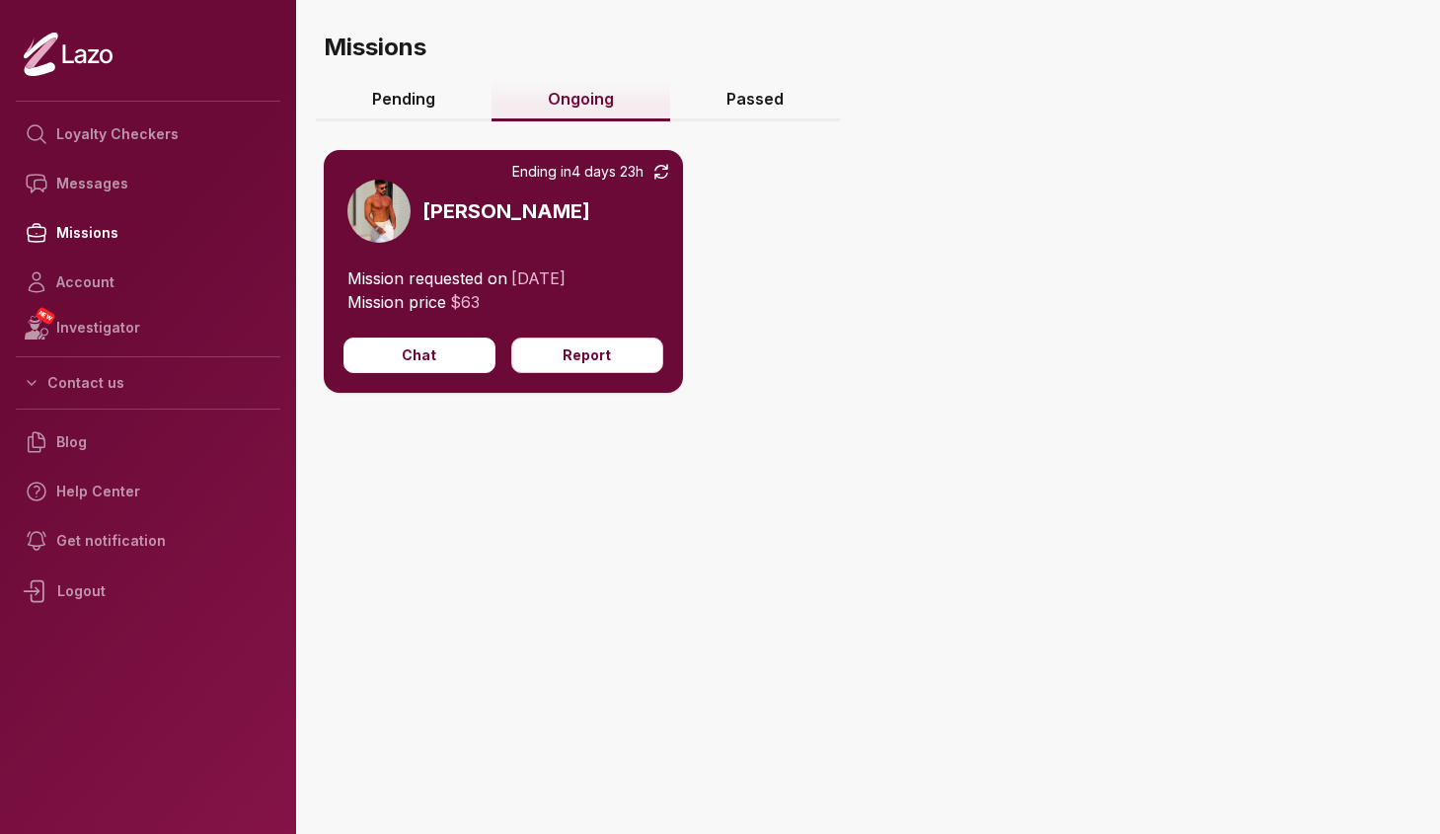
click at [766, 99] on link "Passed" at bounding box center [755, 100] width 170 height 42
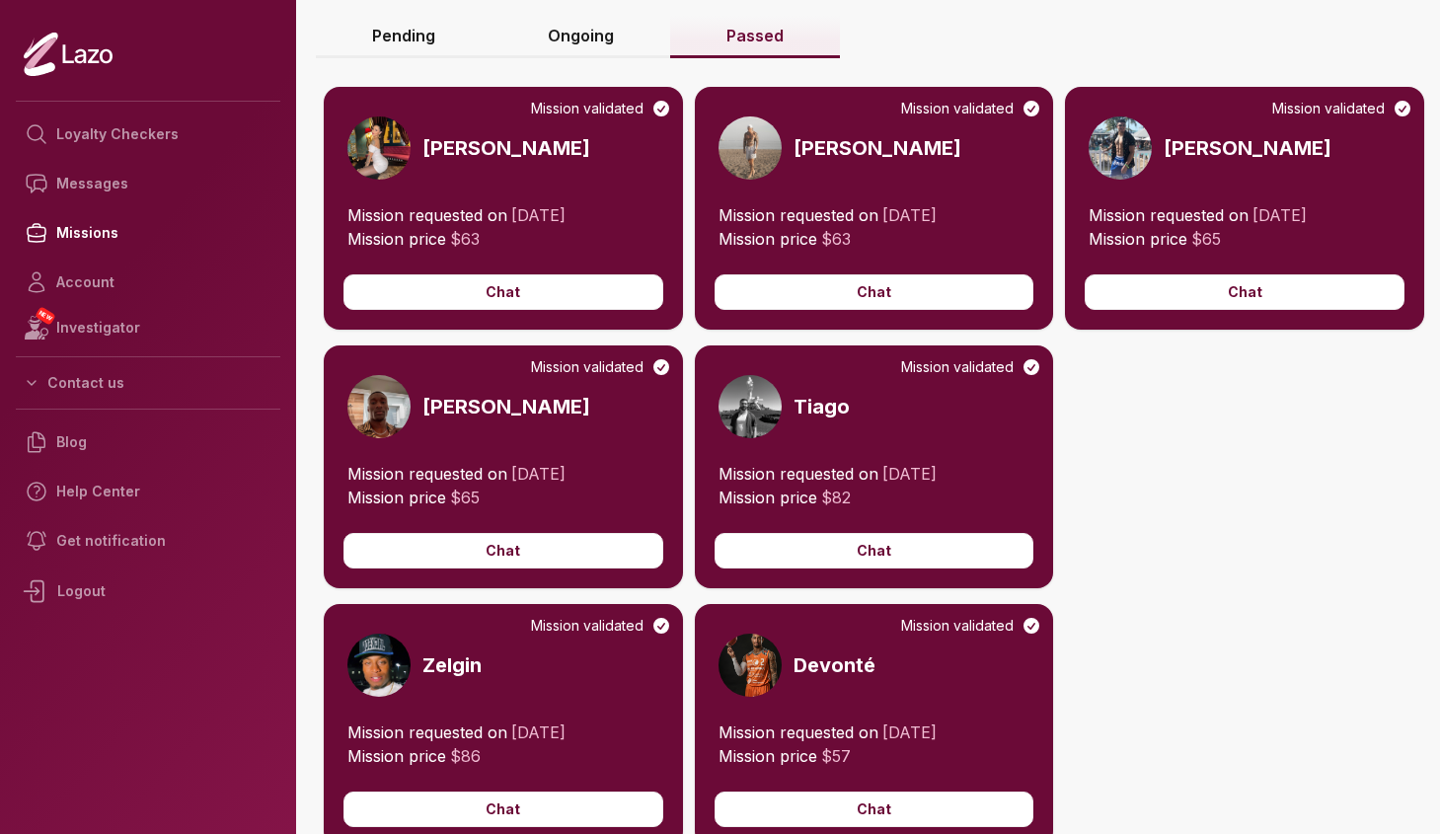
scroll to position [65, 0]
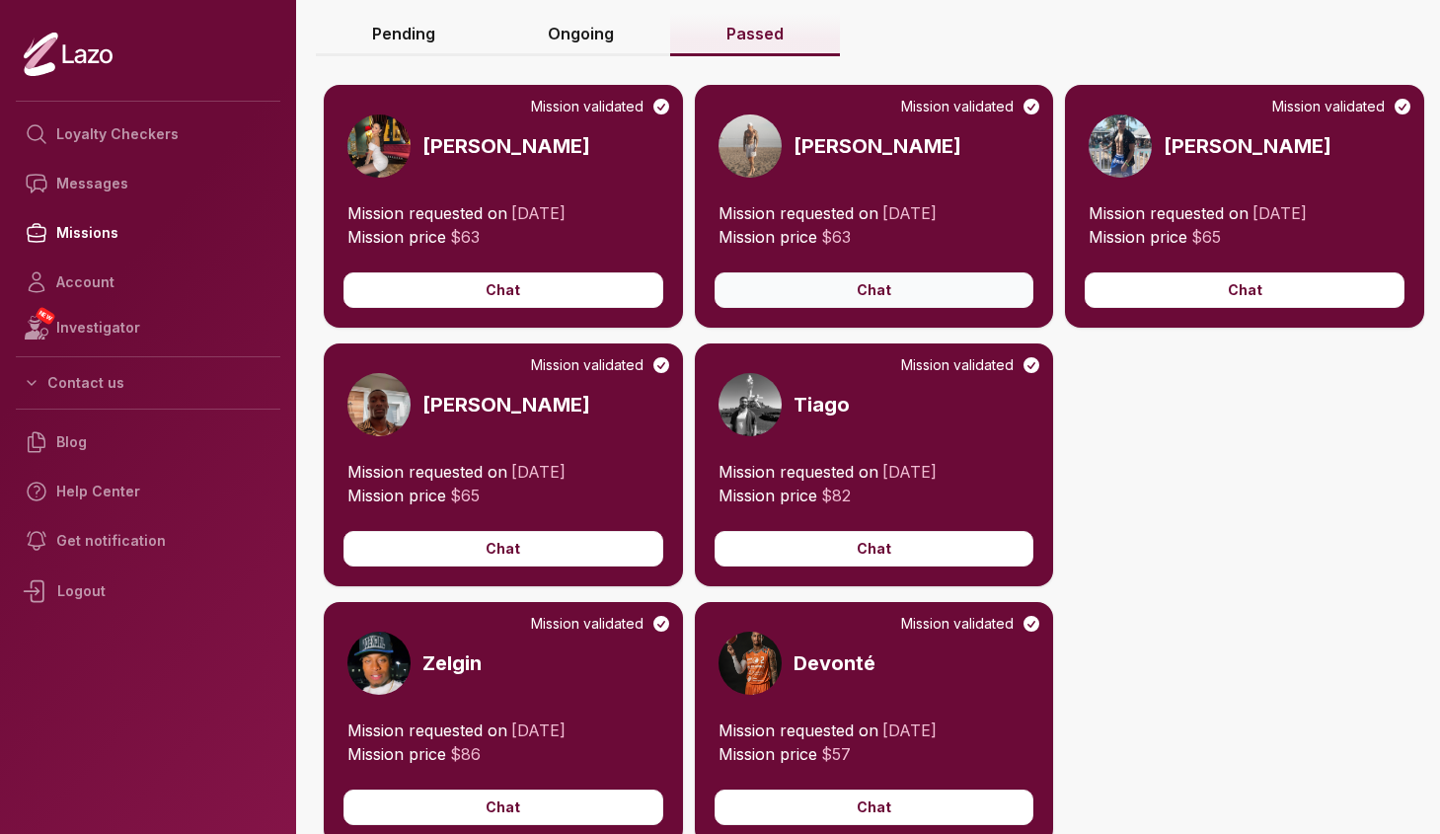
click at [812, 308] on button "Chat" at bounding box center [875, 290] width 320 height 36
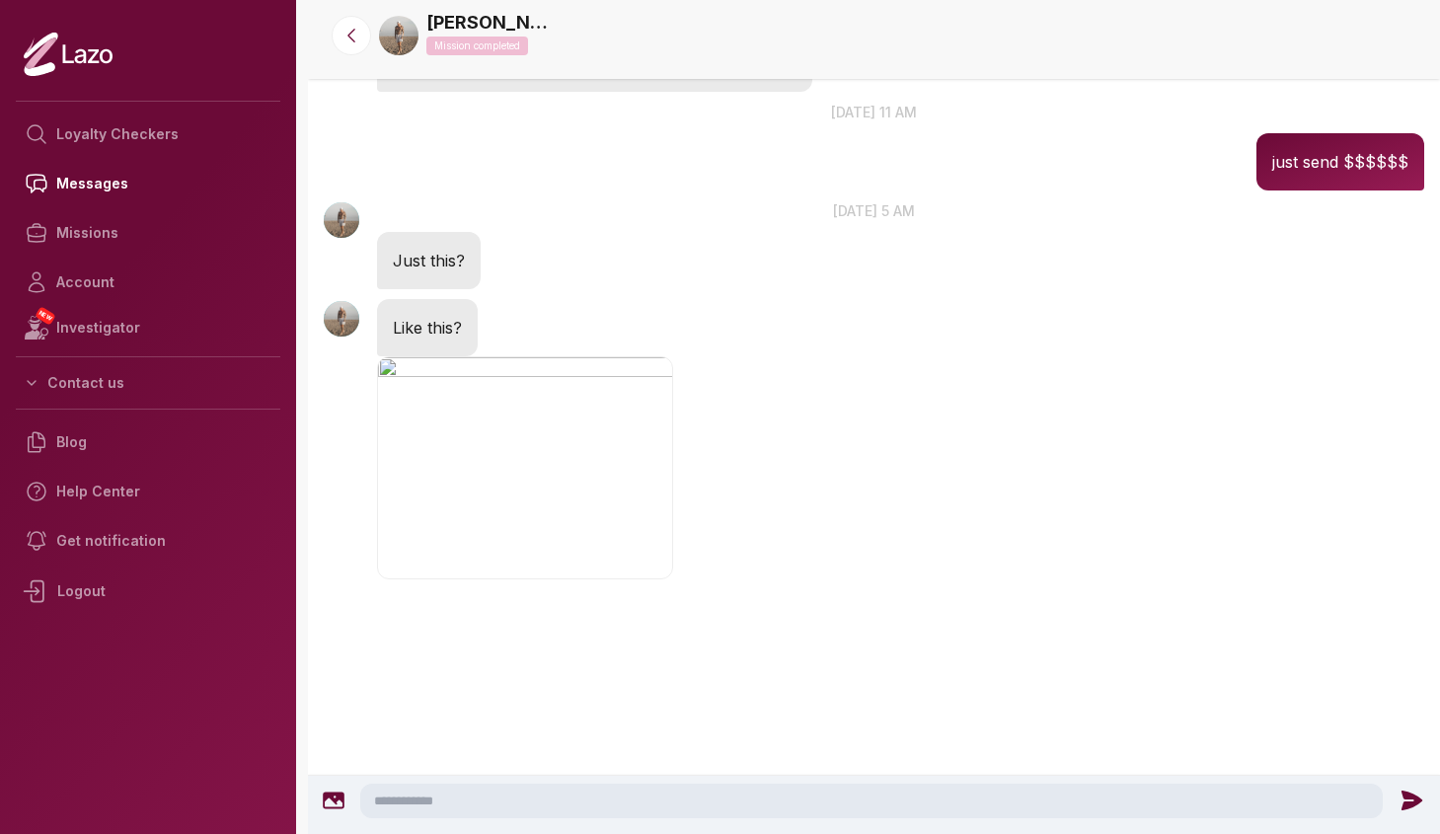
scroll to position [731, 0]
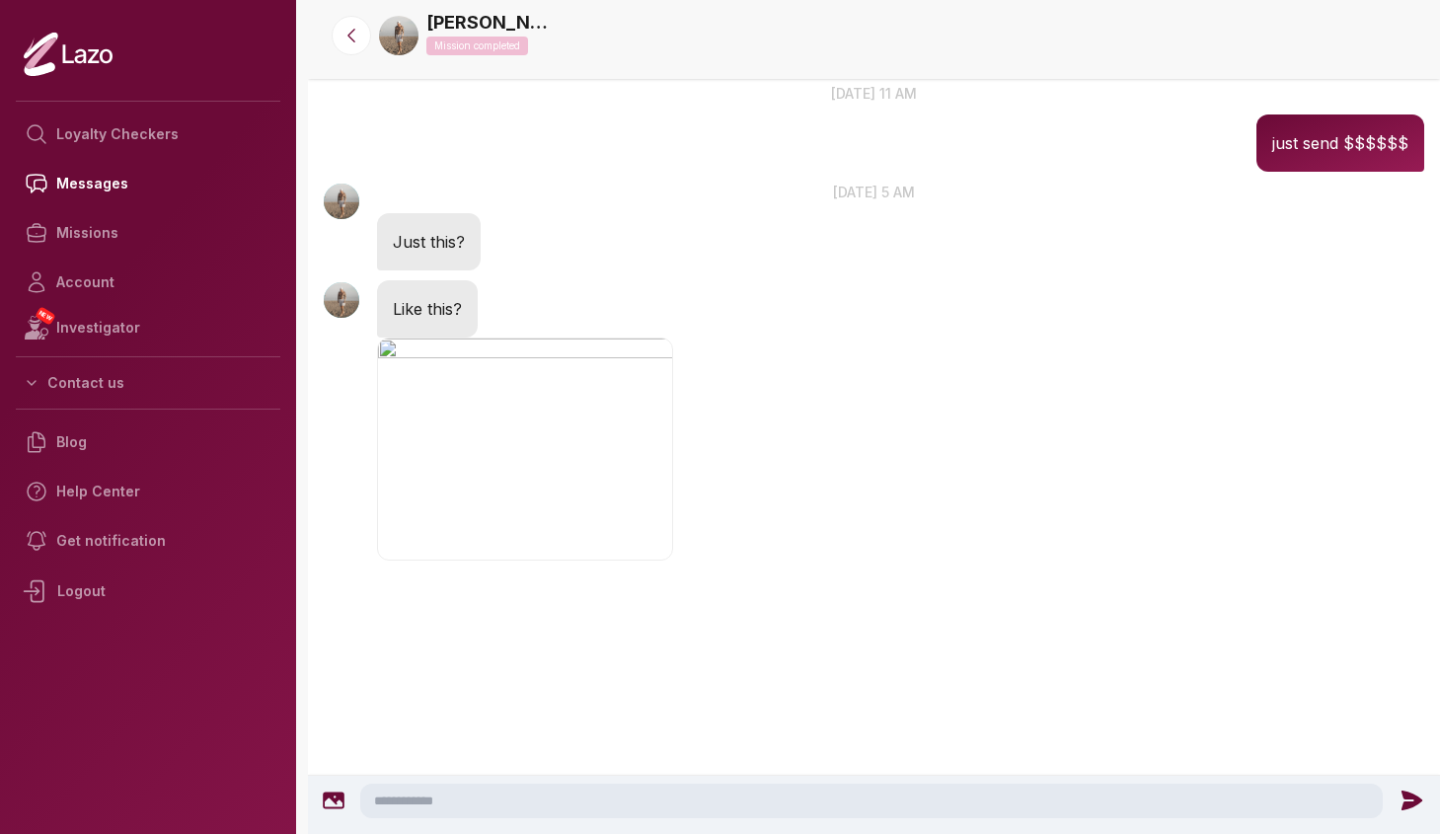
click at [509, 800] on textarea at bounding box center [871, 801] width 1023 height 35
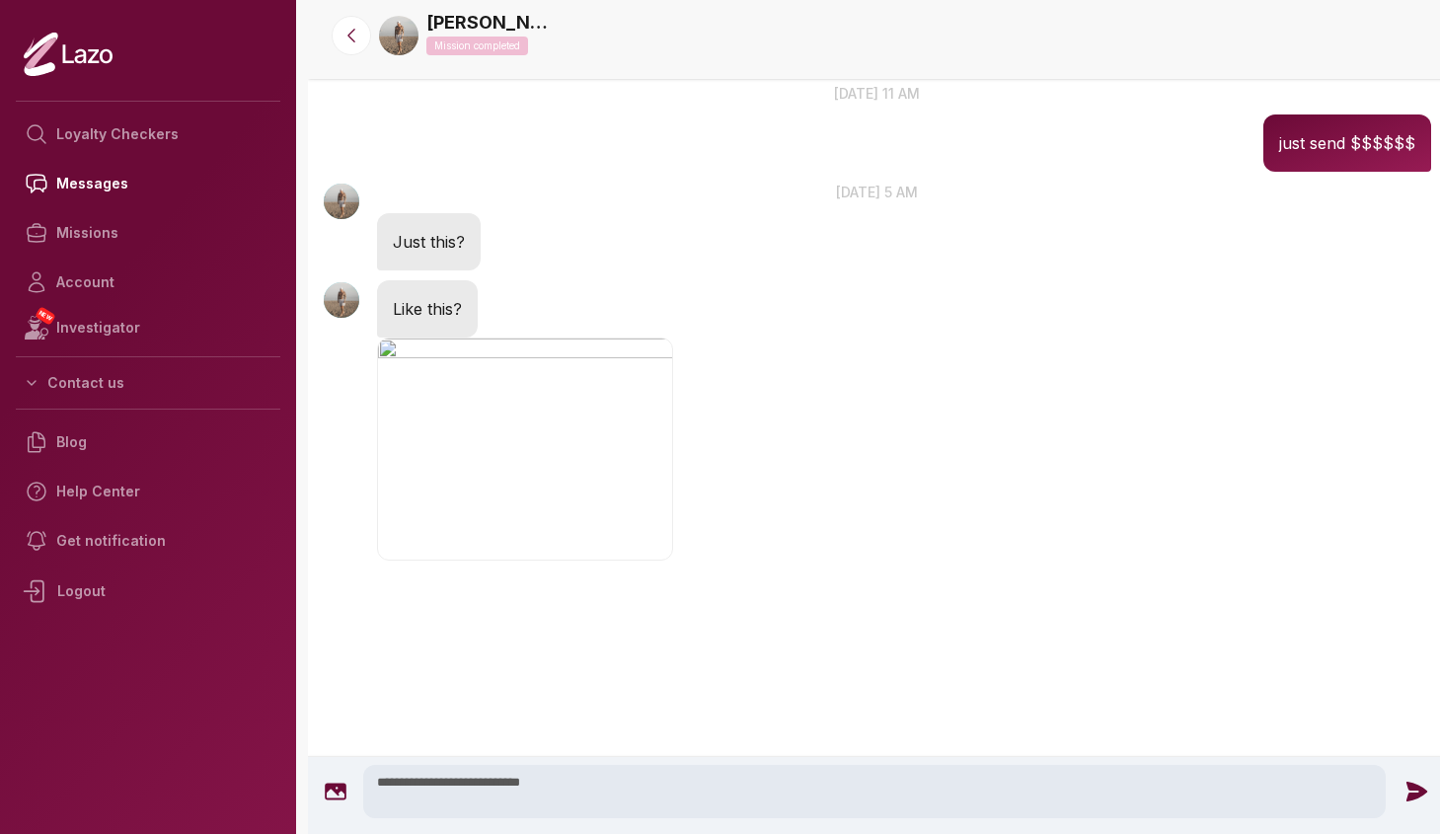
type textarea "**********"
click at [1404, 789] on icon at bounding box center [1417, 792] width 26 height 26
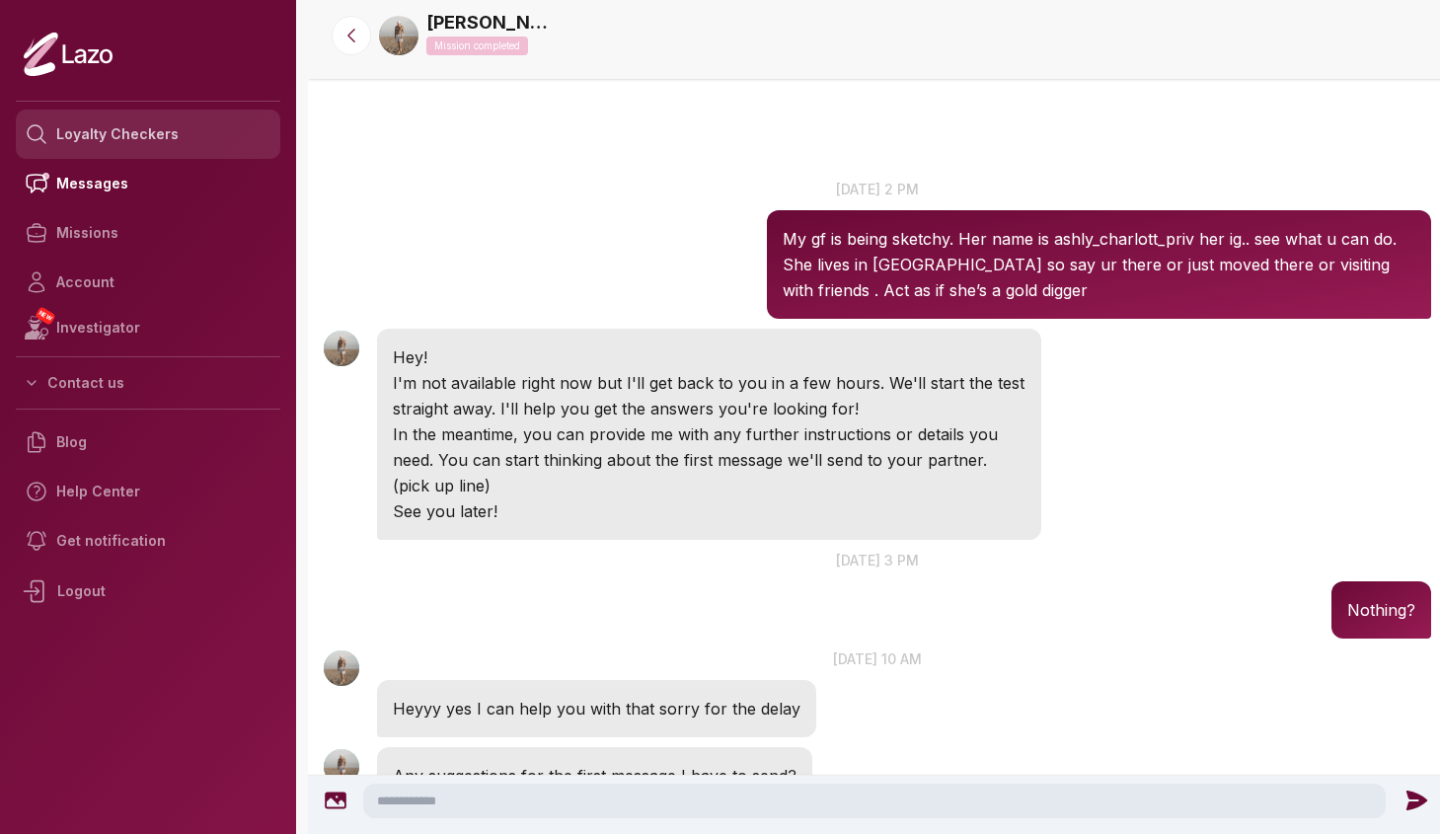
scroll to position [0, 0]
click at [83, 77] on div at bounding box center [148, 42] width 265 height 85
